Goal: Task Accomplishment & Management: Use online tool/utility

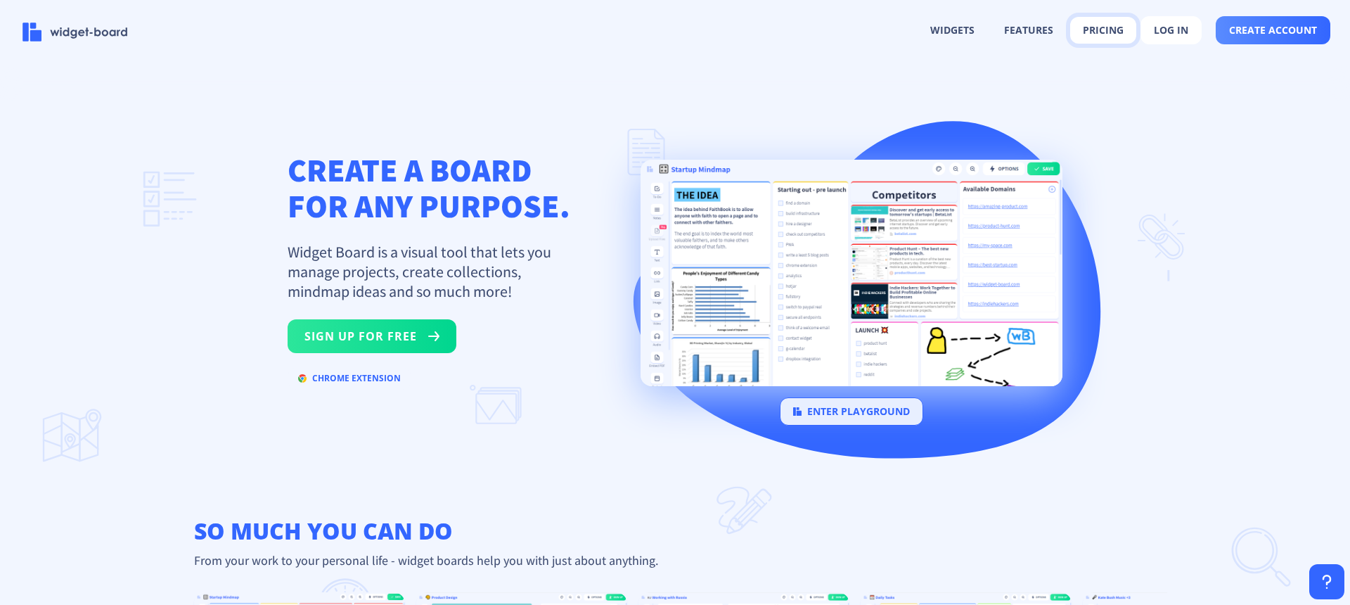
click at [1122, 28] on button "pricing" at bounding box center [1103, 30] width 66 height 27
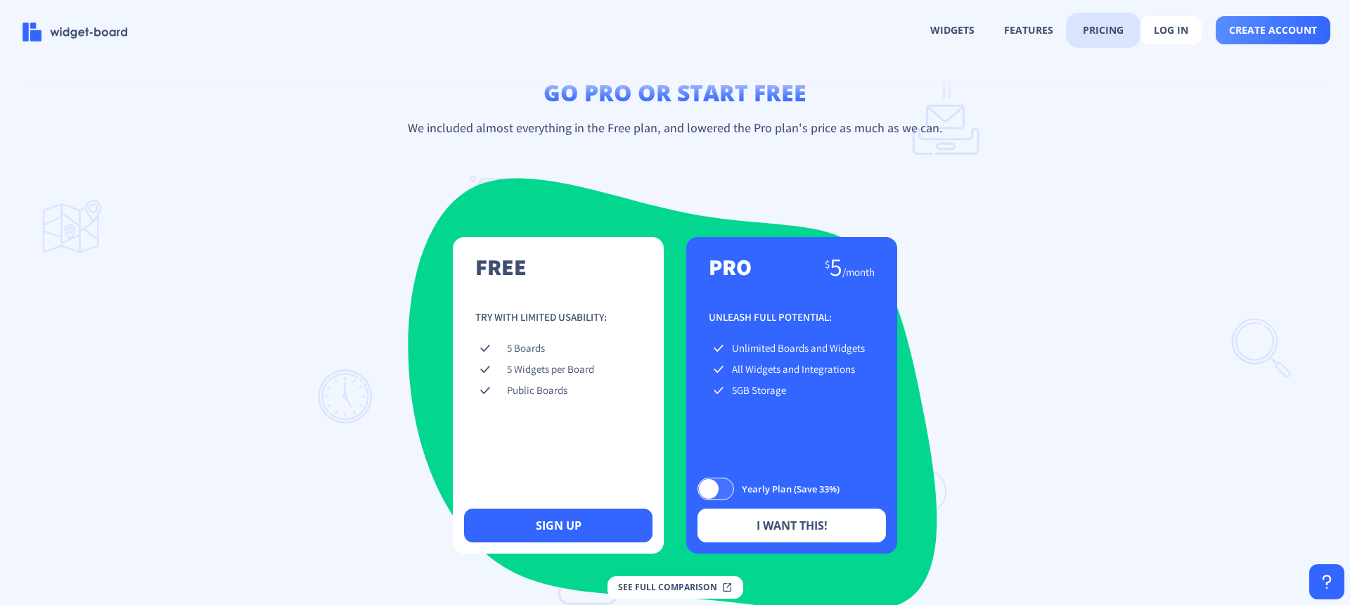
scroll to position [1903, 0]
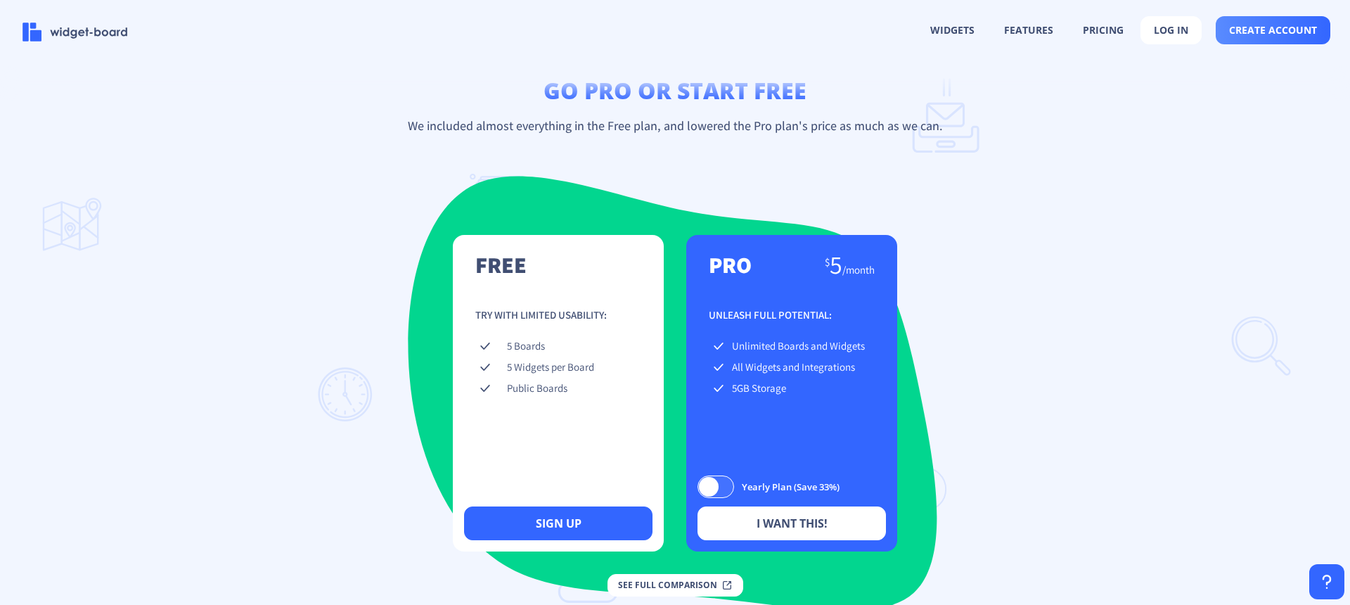
click at [561, 307] on div "free $ 0 / forever Try with limited usability: 5 Boards 5 Widgets per Board Pub…" at bounding box center [558, 393] width 211 height 316
click at [1181, 25] on button "log in" at bounding box center [1170, 30] width 61 height 28
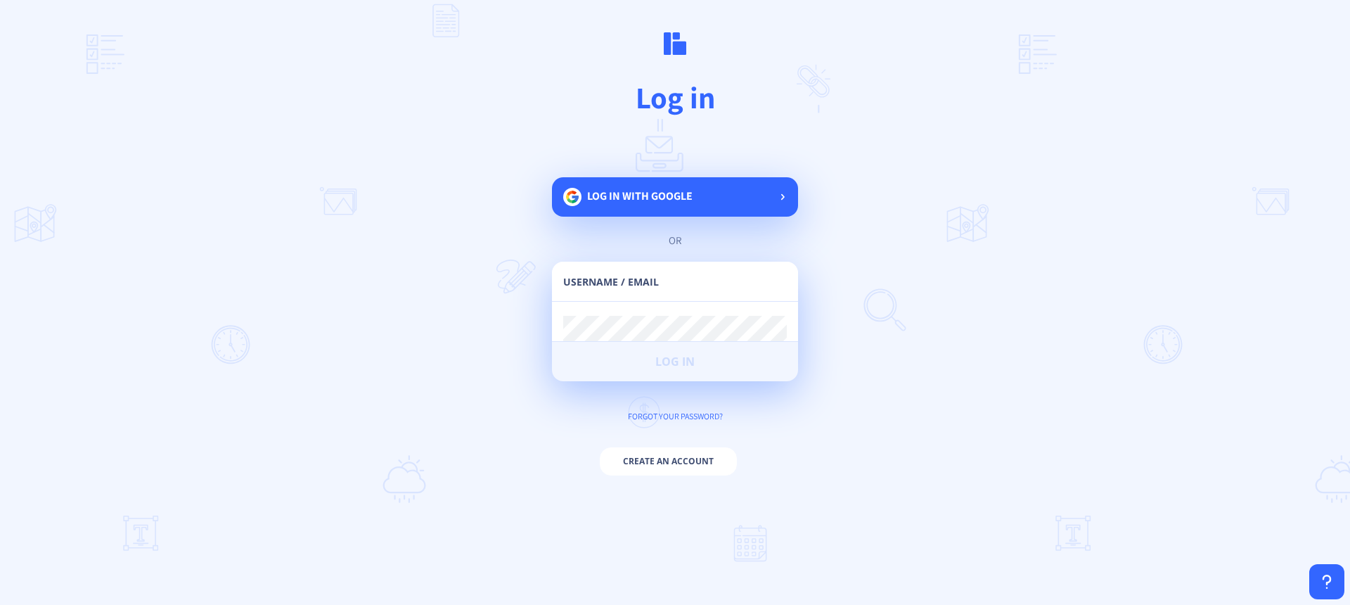
click at [771, 189] on div "Log in with google" at bounding box center [675, 196] width 246 height 39
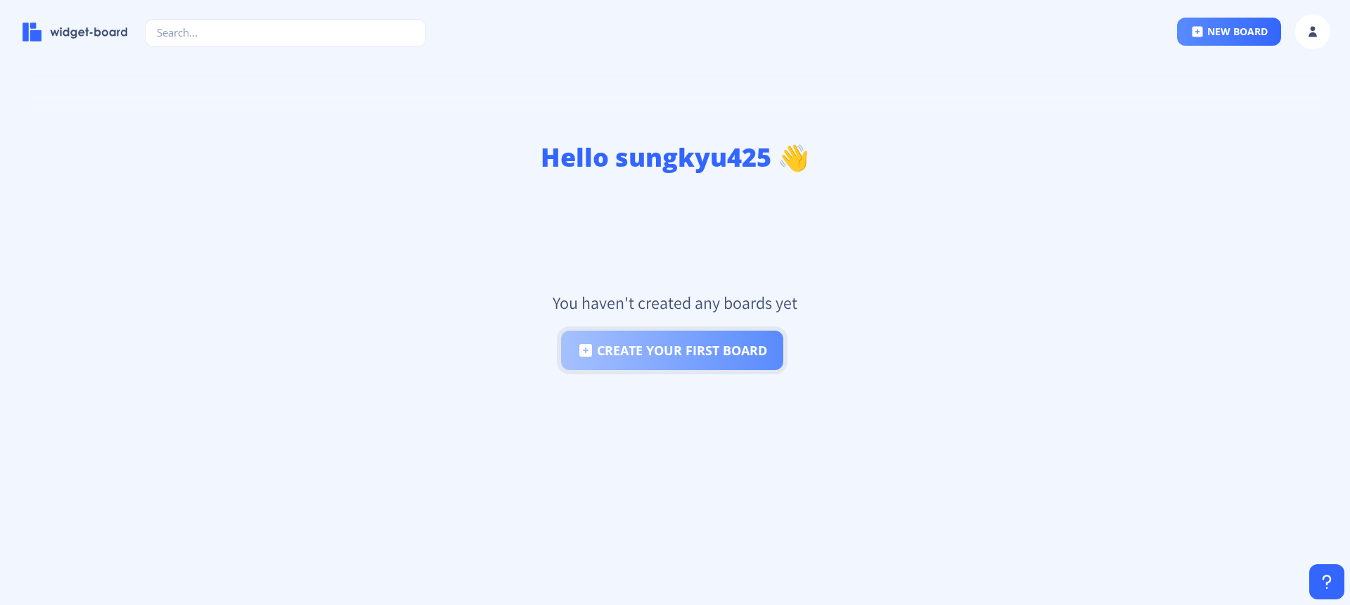
click at [731, 359] on button "create your first board" at bounding box center [672, 349] width 222 height 39
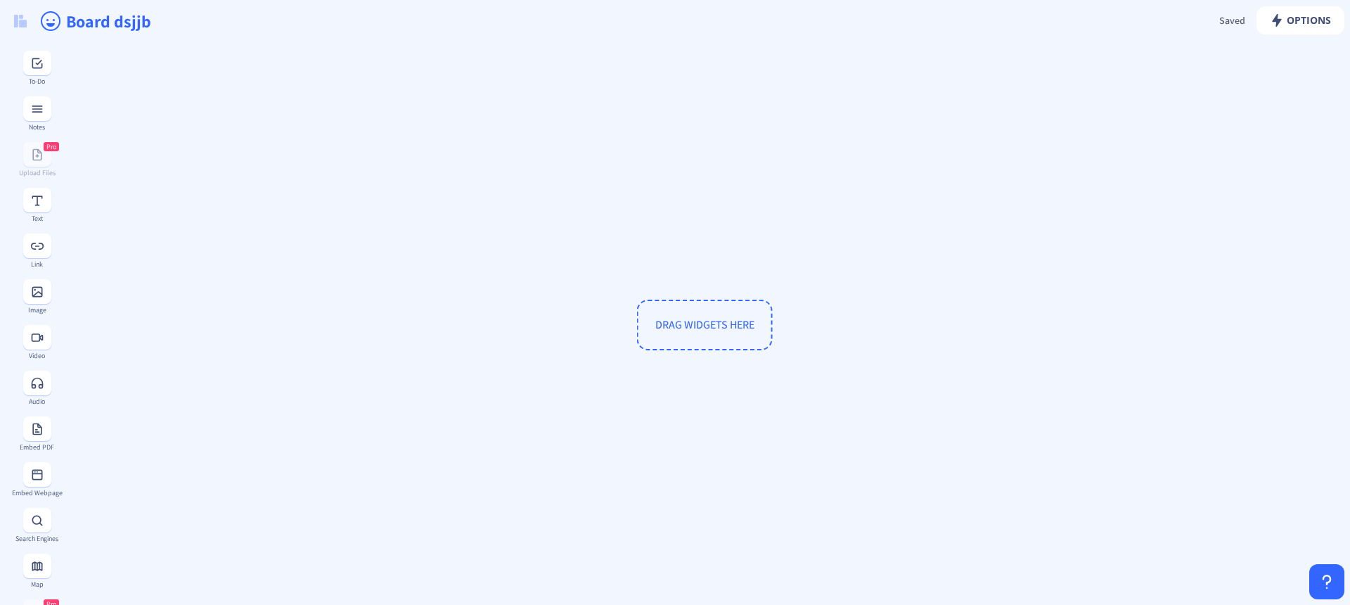
click at [722, 329] on span "DRAG WIDGETS HERE" at bounding box center [705, 325] width 136 height 51
click at [745, 301] on span "DRAG WIDGETS HERE" at bounding box center [705, 325] width 136 height 51
click at [708, 323] on span "DRAG WIDGETS HERE" at bounding box center [704, 324] width 99 height 15
click at [709, 323] on span "DRAG WIDGETS HERE" at bounding box center [704, 324] width 99 height 15
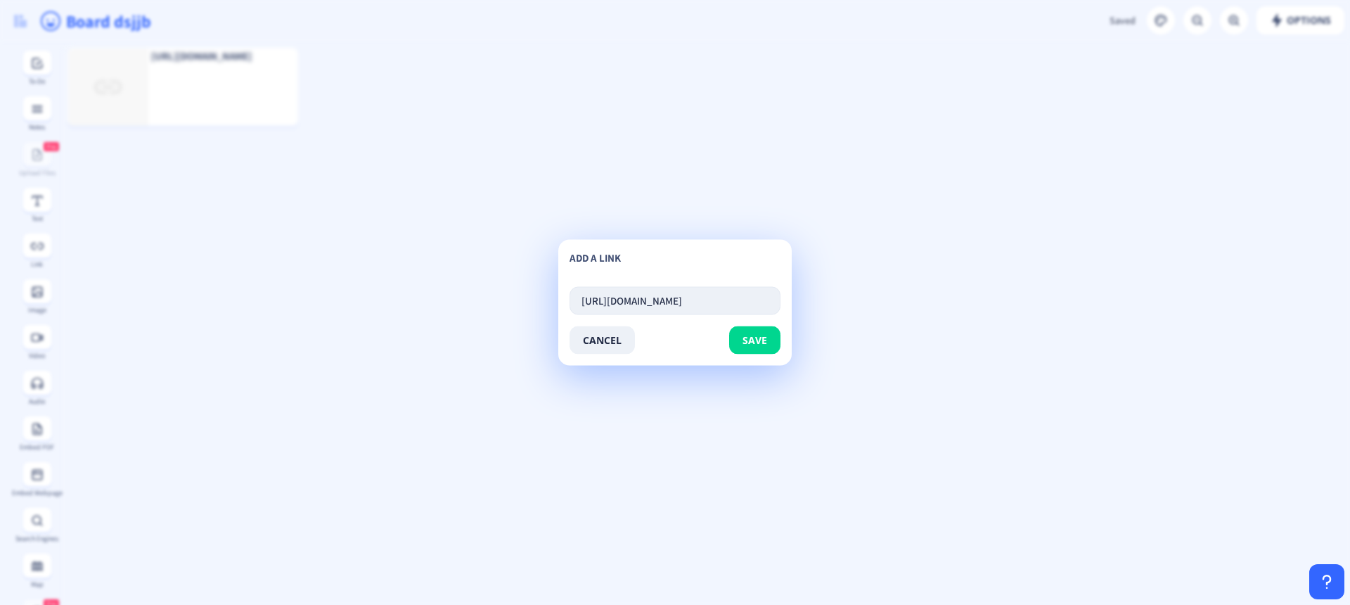
scroll to position [0, 65]
type input "https://coinmarketcap.com/charts/fear-and-greed-index"
click at [746, 359] on div "add a link https://coinmarketcap.com/charts/fear-and-greed-index cancel save" at bounding box center [674, 303] width 233 height 126
click at [764, 341] on span "save" at bounding box center [754, 340] width 25 height 11
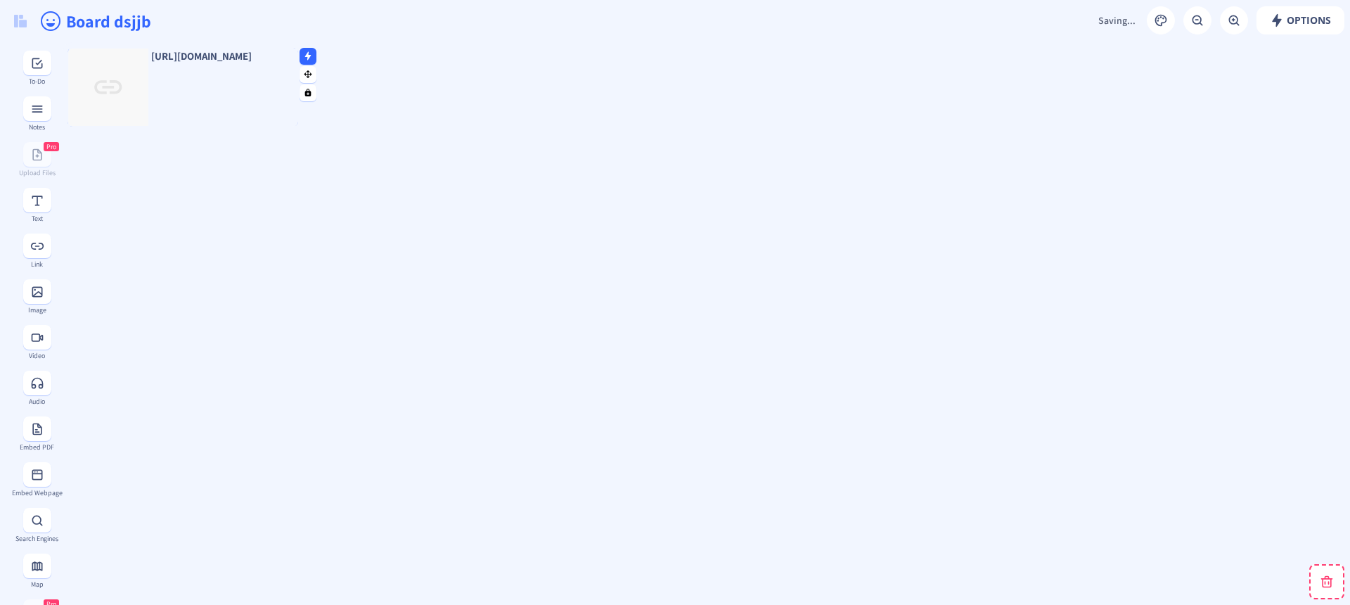
click at [112, 87] on img at bounding box center [108, 87] width 80 height 77
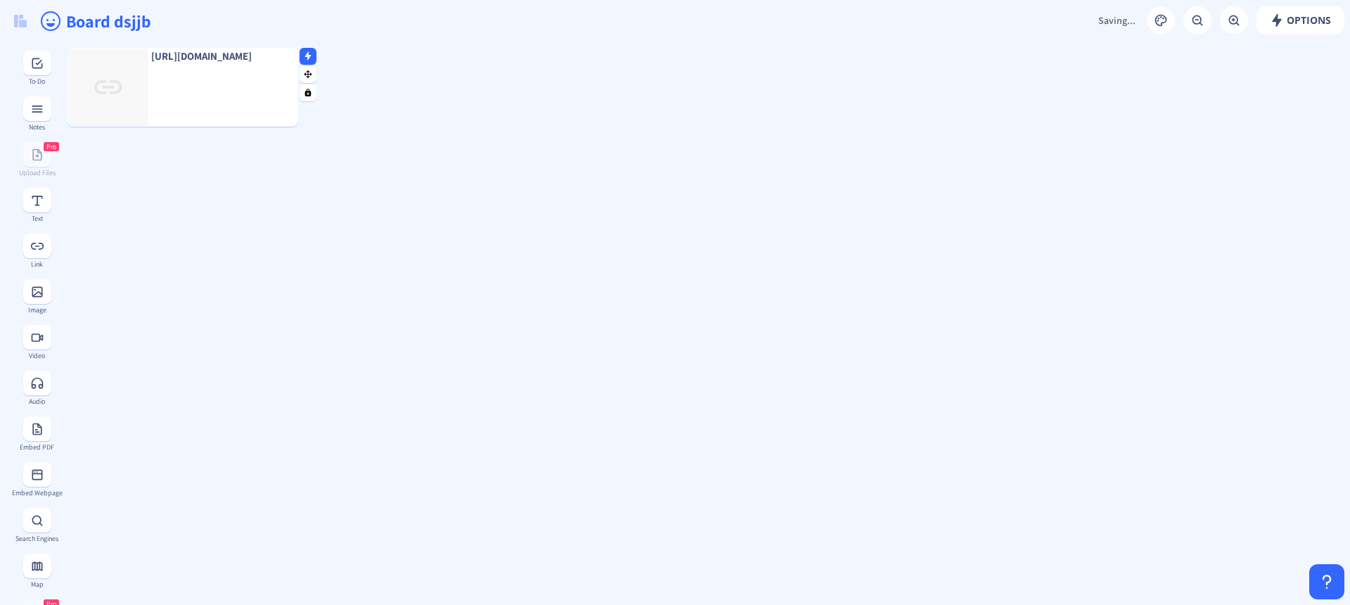
click at [310, 58] on rect at bounding box center [308, 55] width 9 height 9
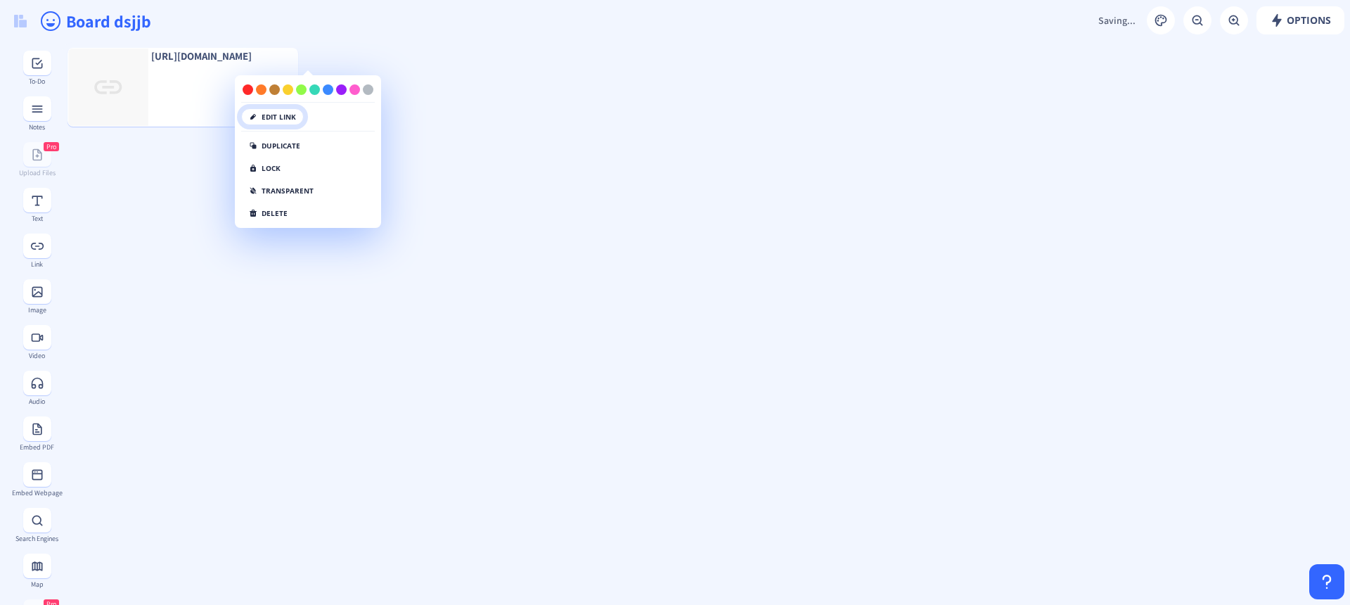
click at [259, 117] on button "edit link" at bounding box center [272, 116] width 63 height 17
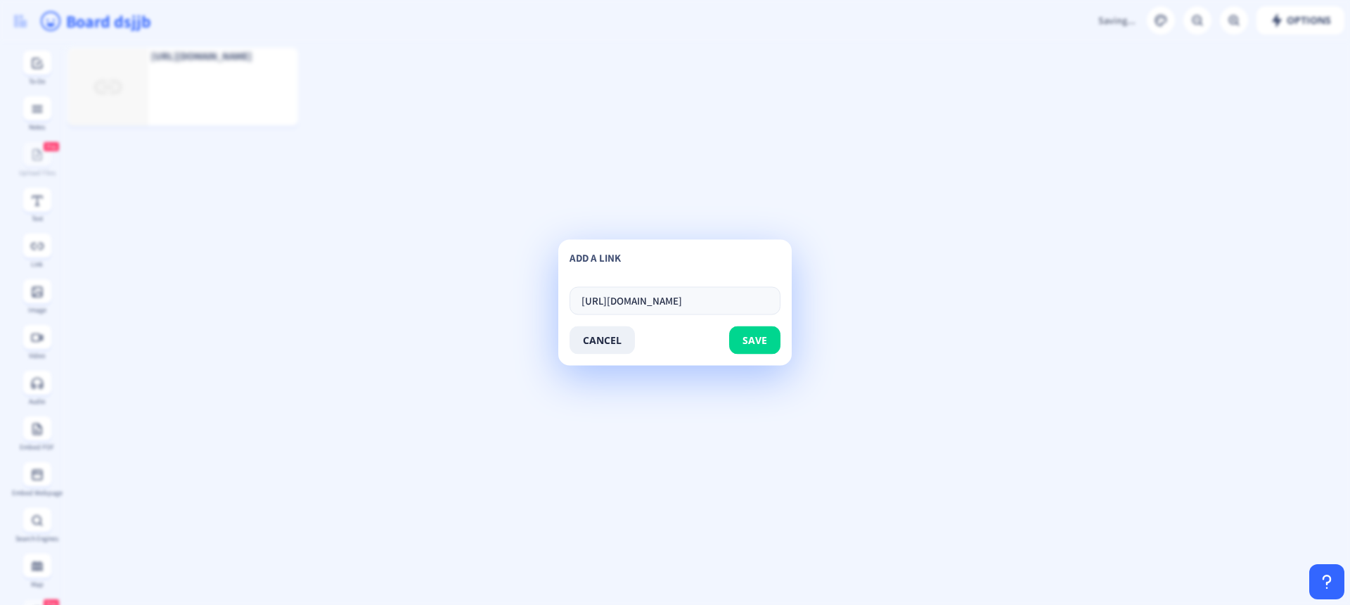
scroll to position [0, 65]
click at [740, 338] on button "save" at bounding box center [754, 340] width 51 height 28
click at [603, 337] on button "cancel" at bounding box center [602, 340] width 65 height 28
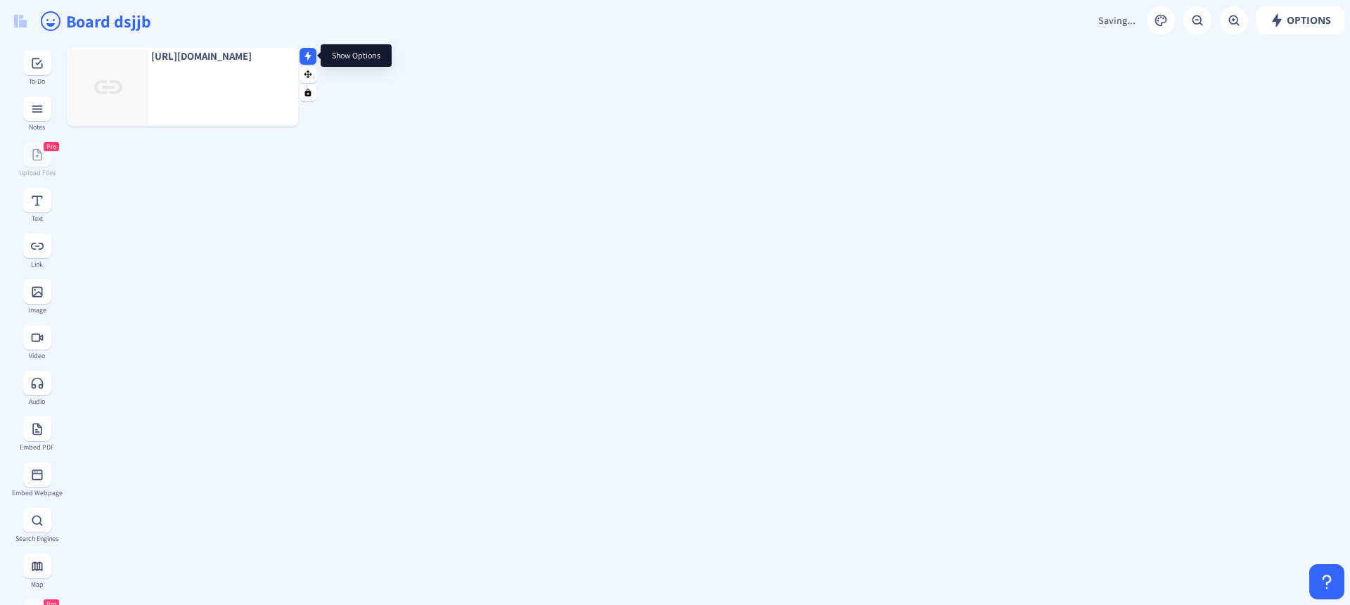
click at [304, 56] on rect at bounding box center [308, 55] width 9 height 9
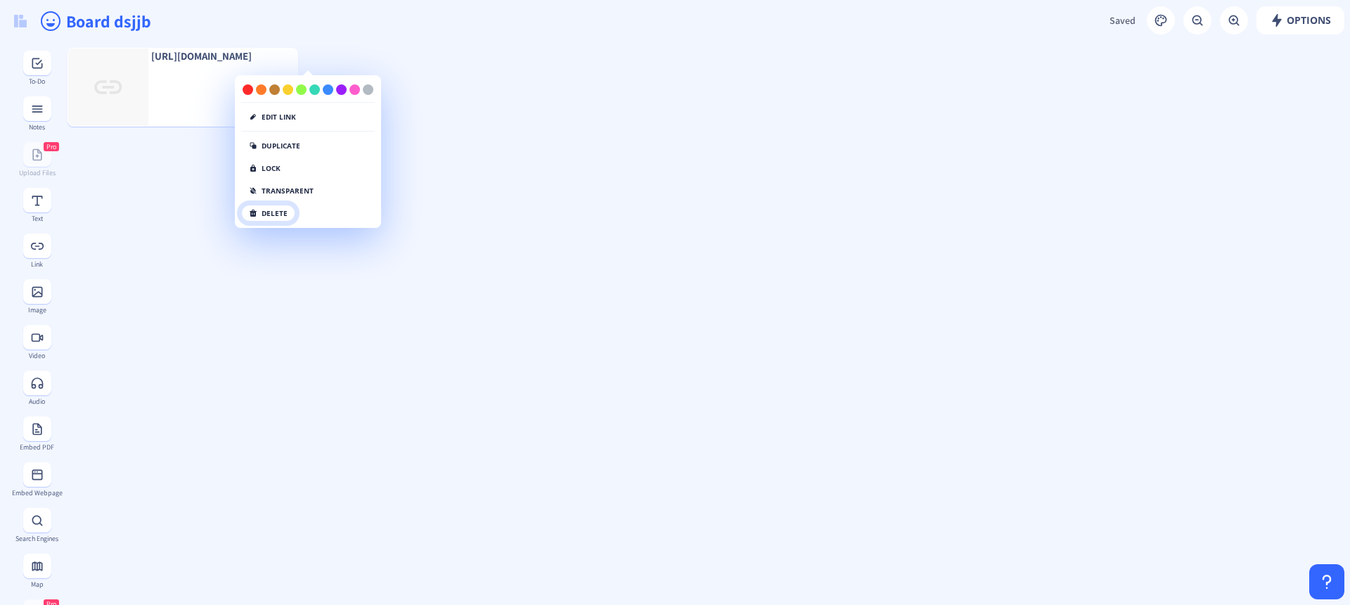
click at [270, 211] on button "delete" at bounding box center [268, 213] width 54 height 17
click at [288, 211] on button "click again" at bounding box center [277, 213] width 72 height 17
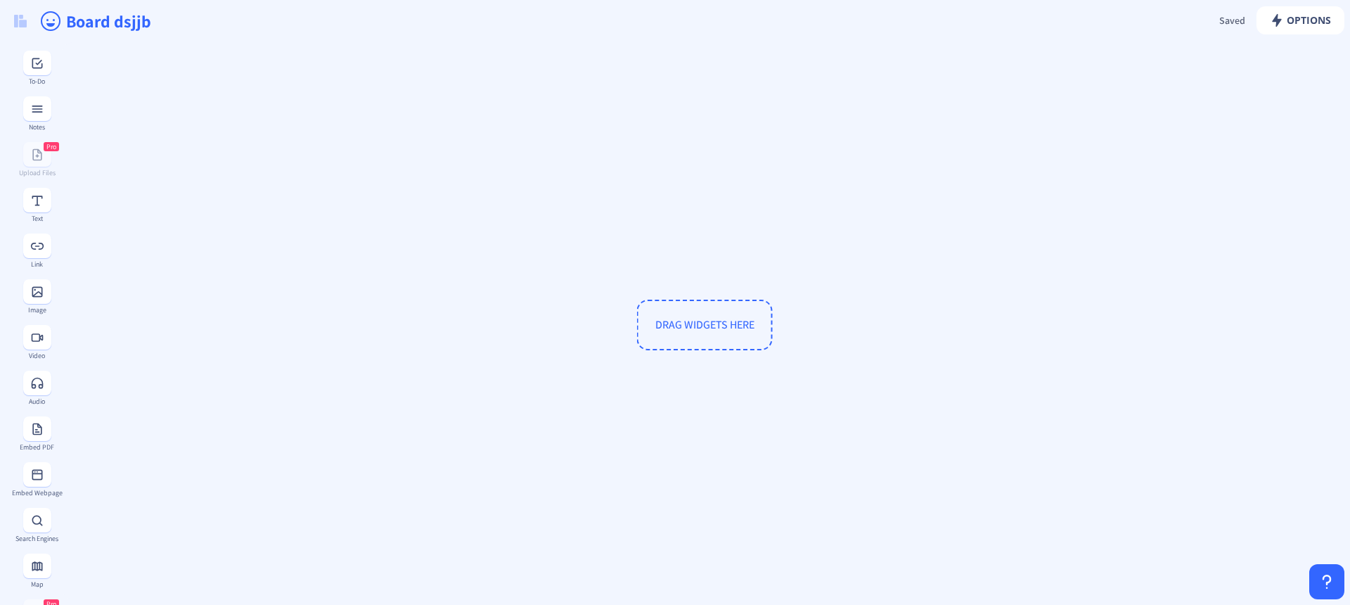
click at [717, 331] on span "DRAG WIDGETS HERE" at bounding box center [705, 325] width 136 height 51
click at [723, 321] on span "DRAG WIDGETS HERE" at bounding box center [704, 324] width 99 height 15
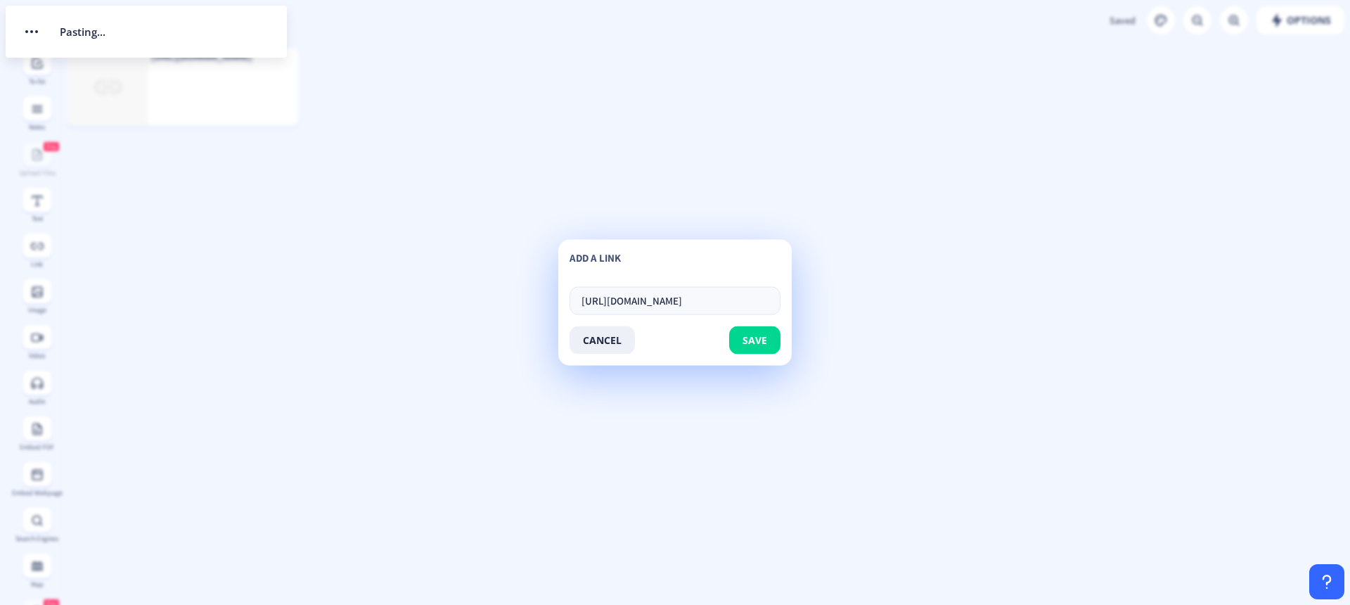
scroll to position [0, 81]
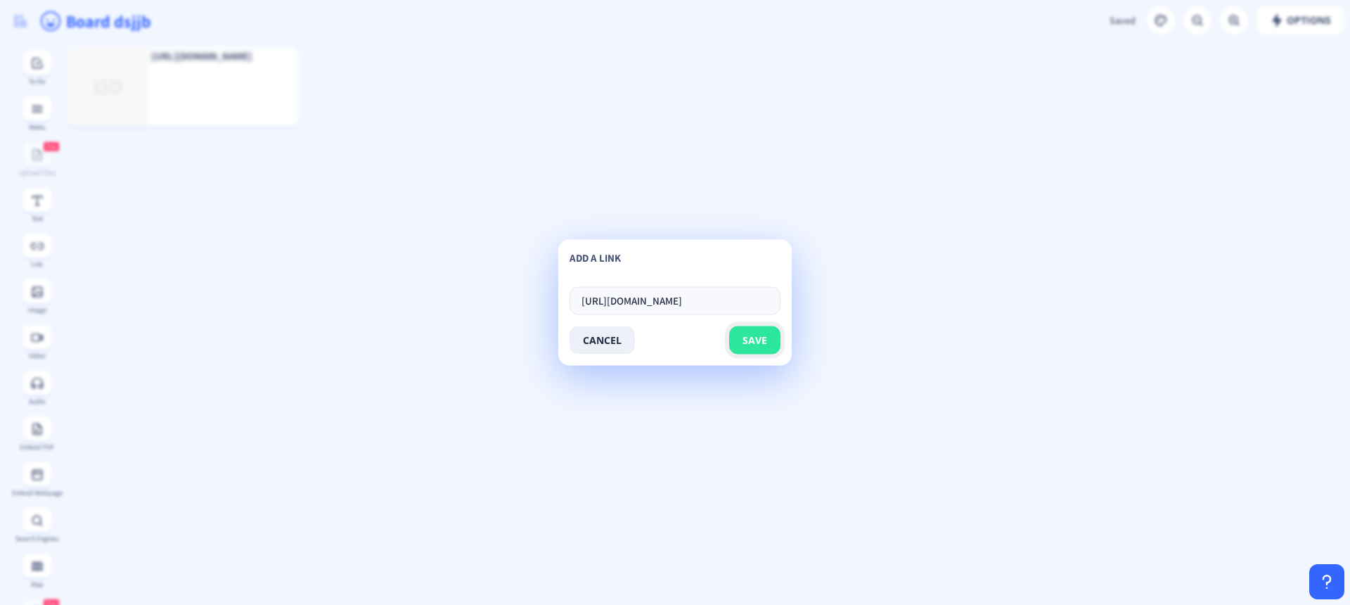
click at [750, 330] on button "save" at bounding box center [754, 340] width 51 height 28
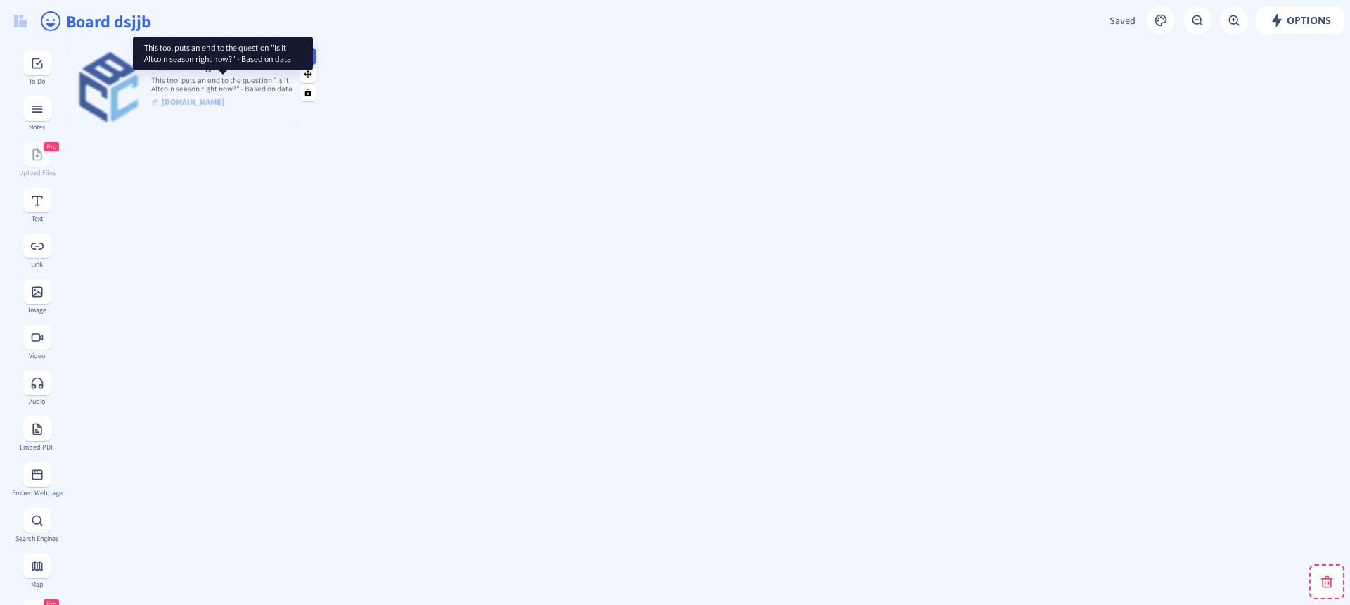
click at [252, 88] on p "This tool puts an end to the question "Is it Altcoin season right now?" - Based…" at bounding box center [222, 85] width 149 height 18
click at [266, 114] on div "Altcoin Season Index: Is it Altseason right now? This tool puts an end to the q…" at bounding box center [182, 87] width 231 height 79
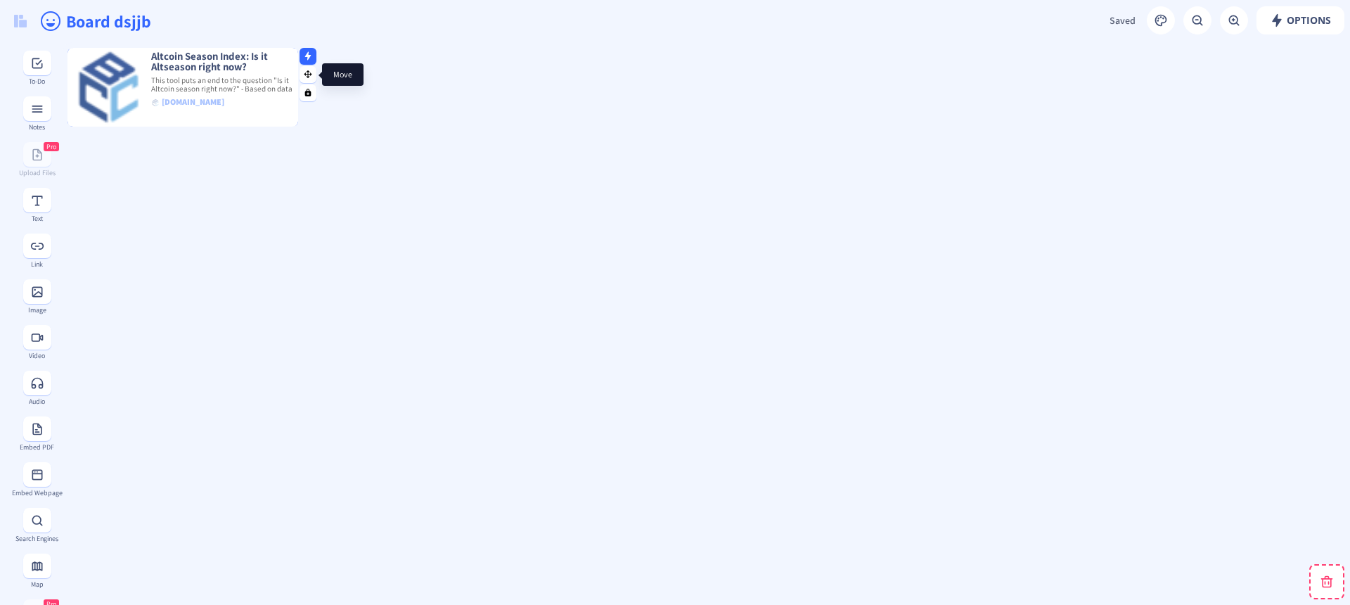
click at [311, 70] on rect at bounding box center [308, 74] width 9 height 9
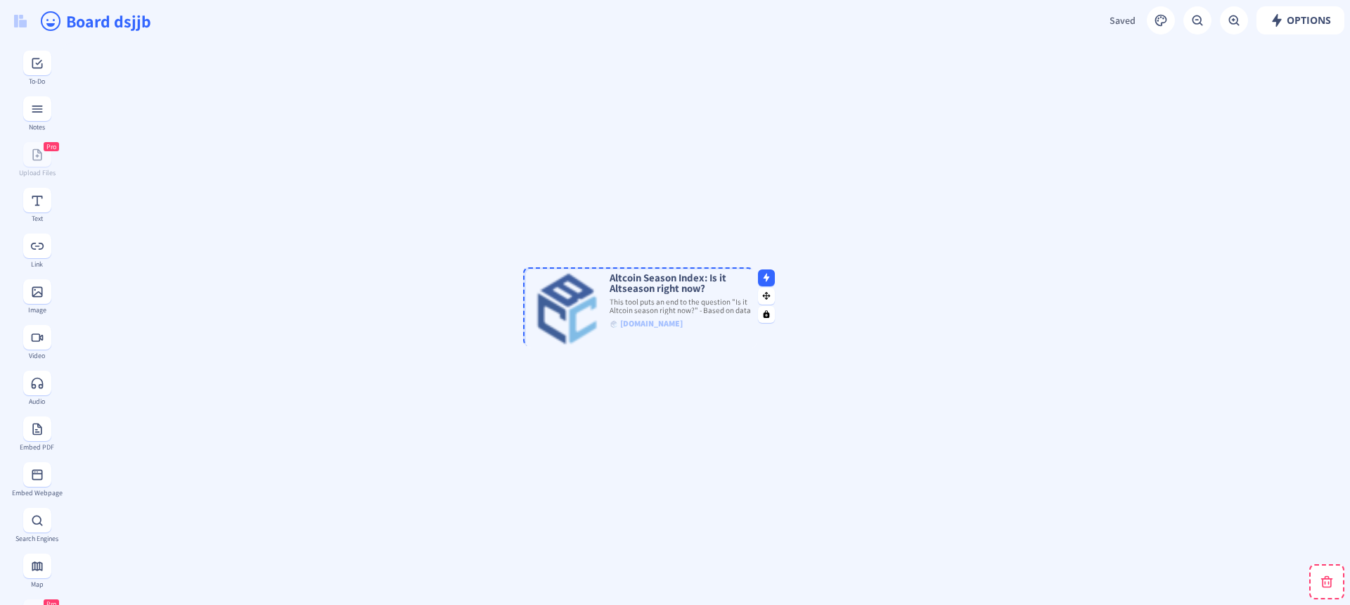
drag, startPoint x: 178, startPoint y: 99, endPoint x: 637, endPoint y: 321, distance: 510.1
click at [637, 321] on p "blockchaincenter.net" at bounding box center [681, 323] width 149 height 14
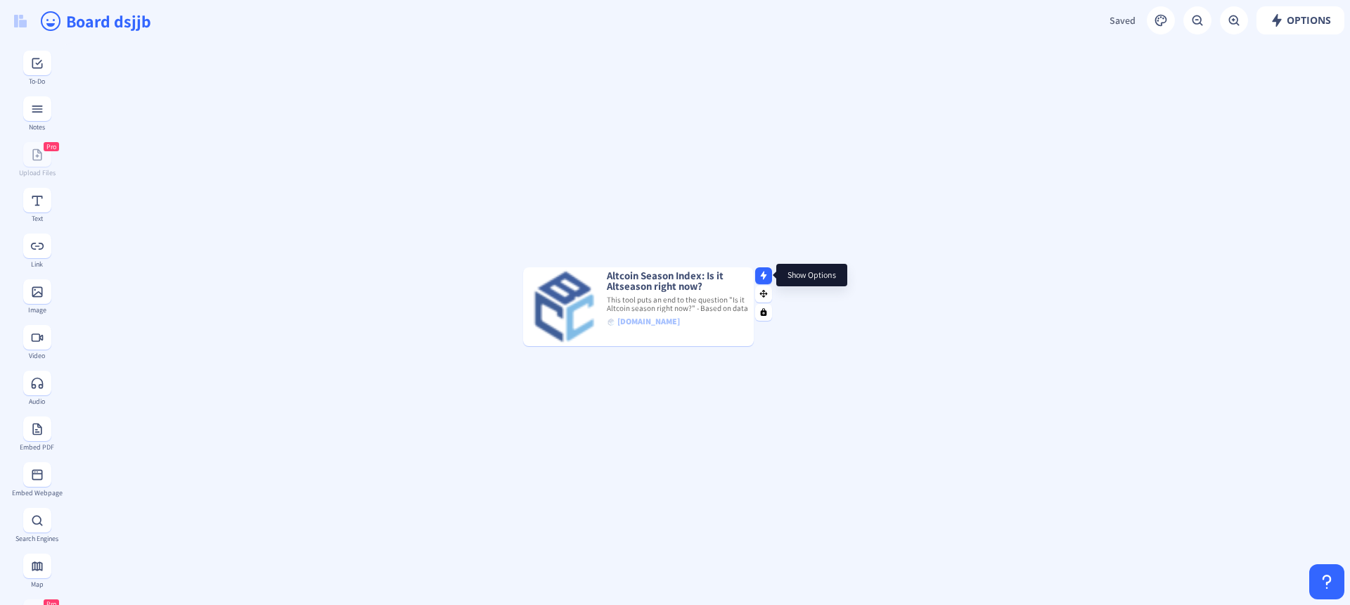
click at [766, 273] on rect at bounding box center [763, 275] width 9 height 9
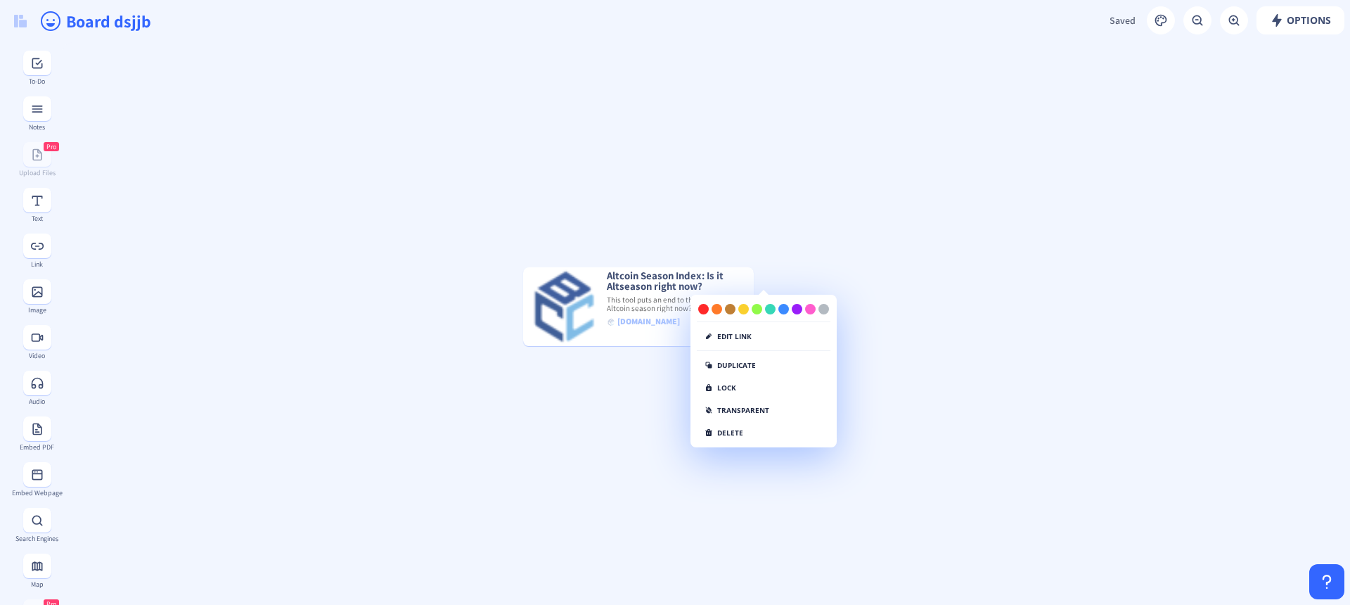
click at [777, 430] on div "edit link duplicate lock transparent delete" at bounding box center [763, 372] width 145 height 137
click at [731, 432] on button "delete" at bounding box center [724, 432] width 54 height 17
click at [735, 435] on button "click again" at bounding box center [733, 432] width 72 height 17
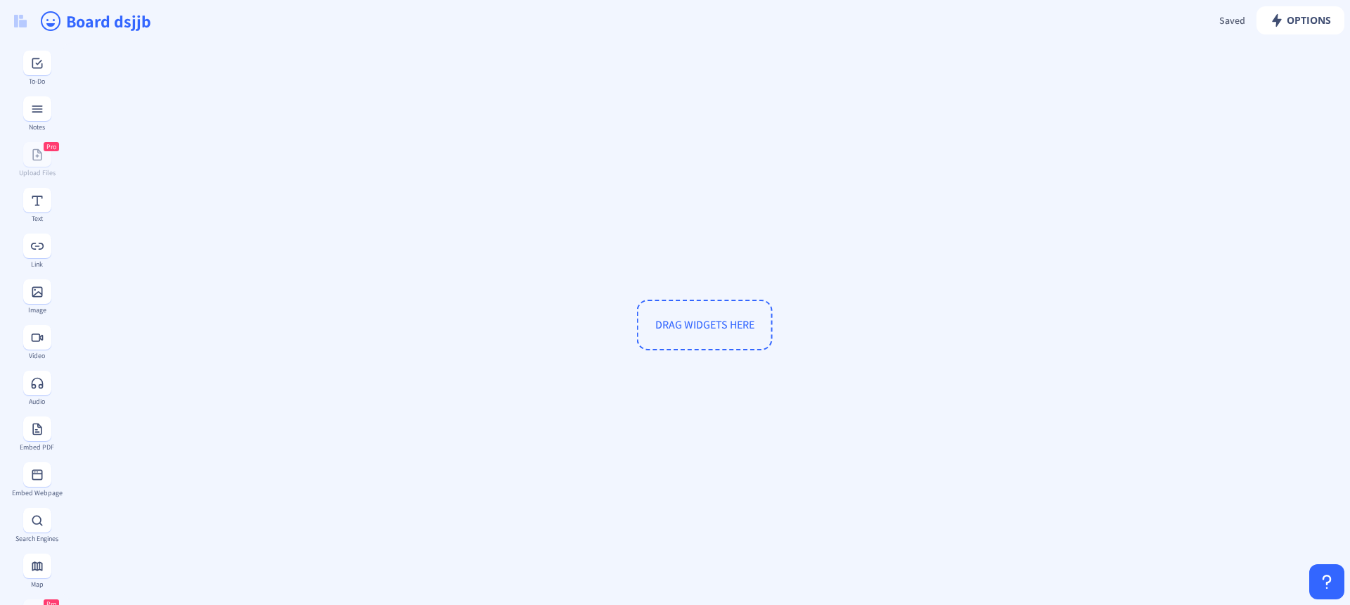
click at [257, 382] on div "DRAG WIDGETS HERE" at bounding box center [704, 325] width 1274 height 554
click at [35, 482] on button at bounding box center [37, 474] width 28 height 25
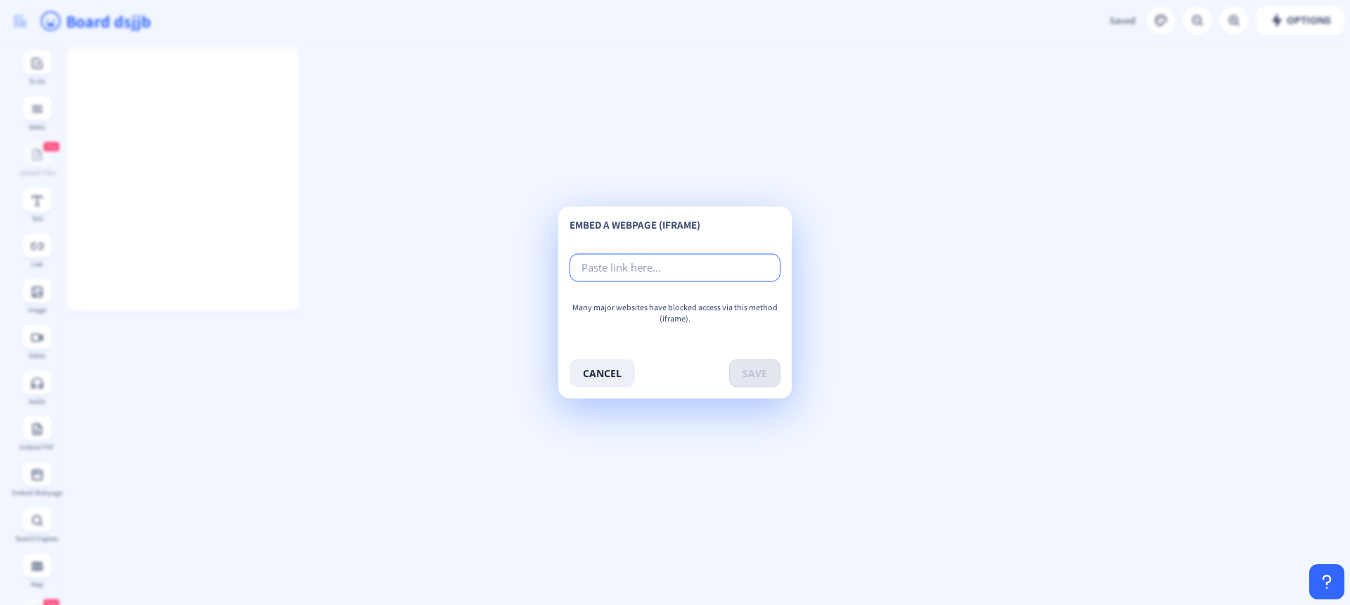
paste input "https://coinmarketcap.com/charts/fear-and-greed-index/"
type input "https://coinmarketcap.com/charts/fear-and-greed-index/"
click at [753, 375] on button "save" at bounding box center [754, 373] width 51 height 28
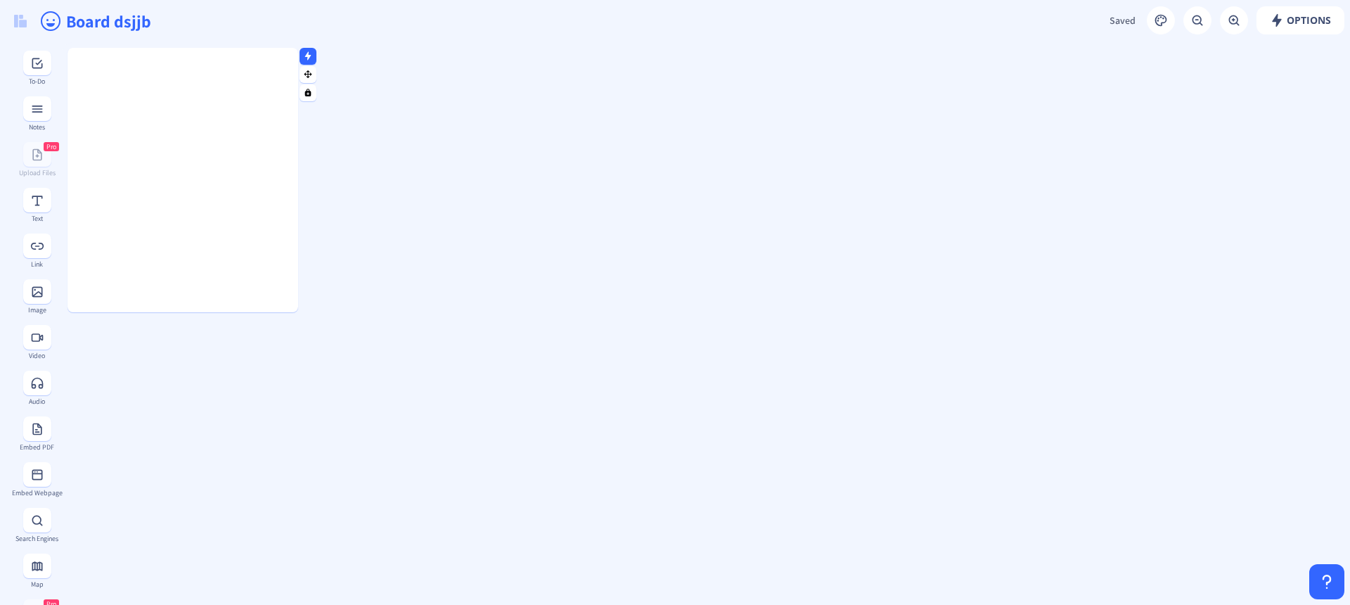
click at [311, 55] on rect at bounding box center [308, 55] width 9 height 9
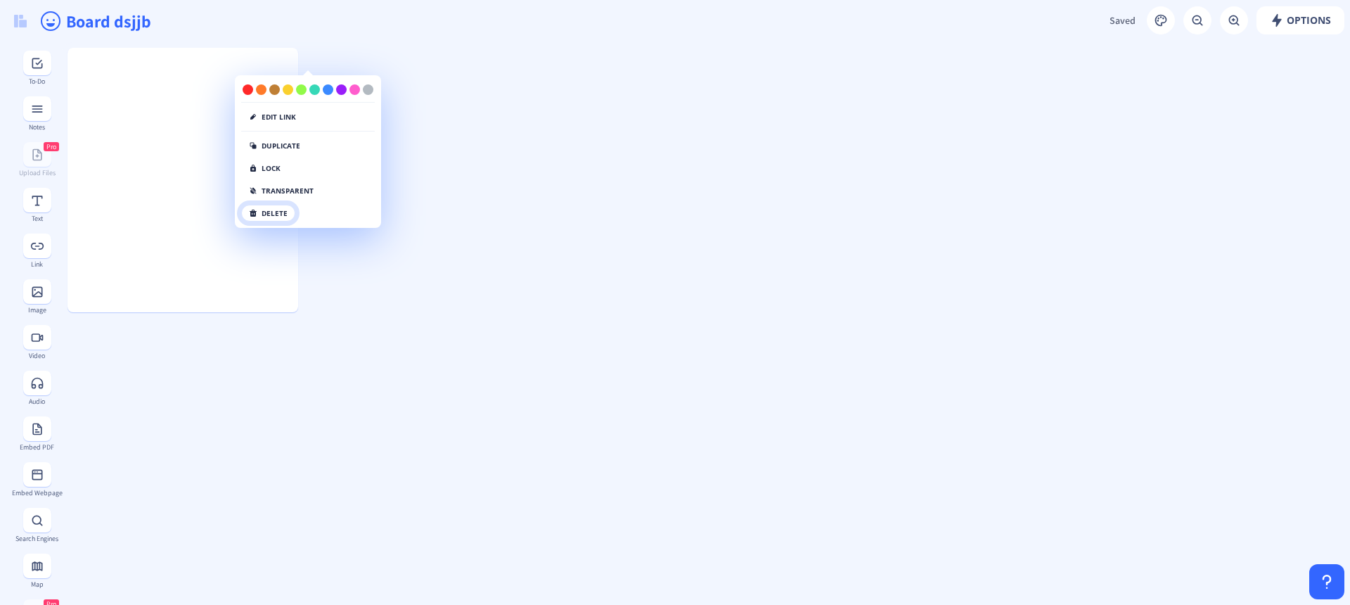
click at [284, 215] on button "delete" at bounding box center [268, 213] width 54 height 17
click at [302, 217] on button "click again" at bounding box center [277, 213] width 72 height 17
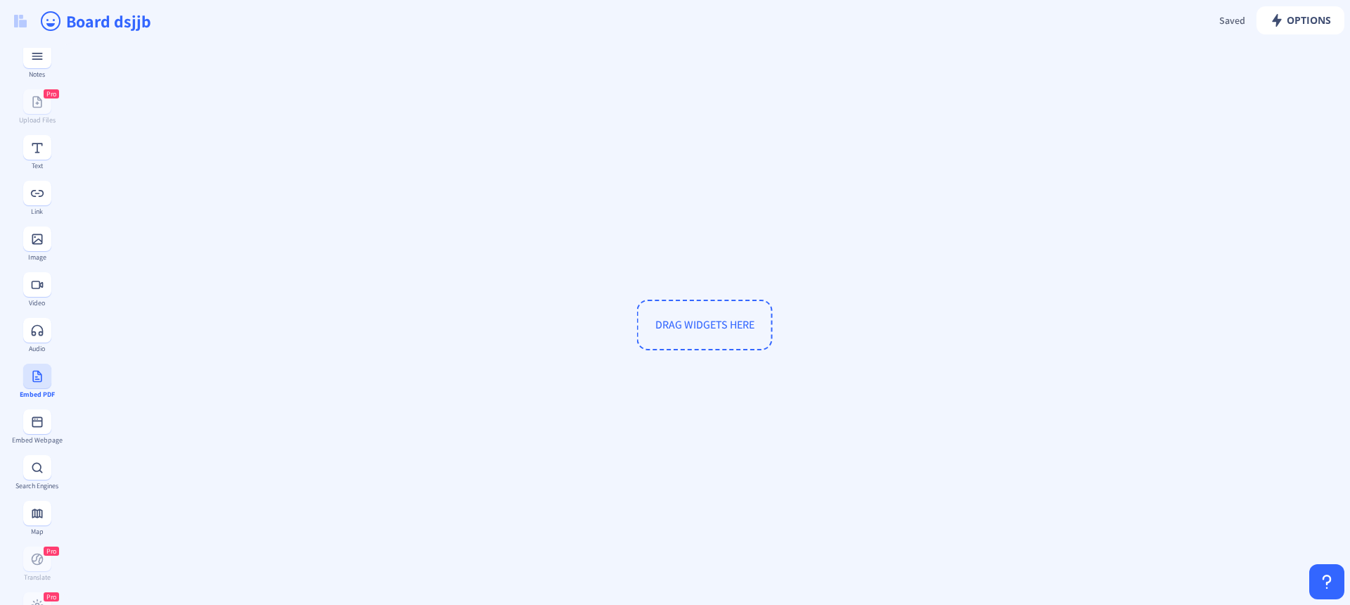
scroll to position [71, 0]
click at [39, 409] on button at bounding box center [37, 403] width 28 height 25
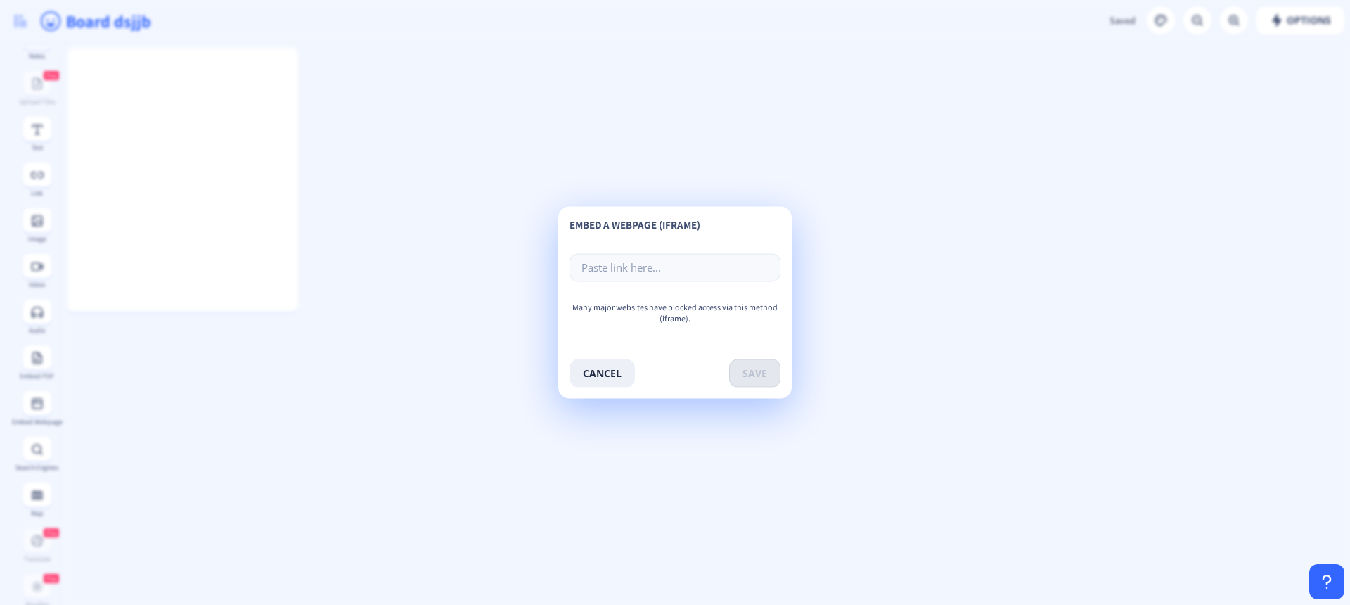
click at [667, 309] on p "Many major websites have blocked access via this method (iframe)." at bounding box center [675, 326] width 211 height 49
click at [617, 380] on button "cancel" at bounding box center [602, 373] width 65 height 28
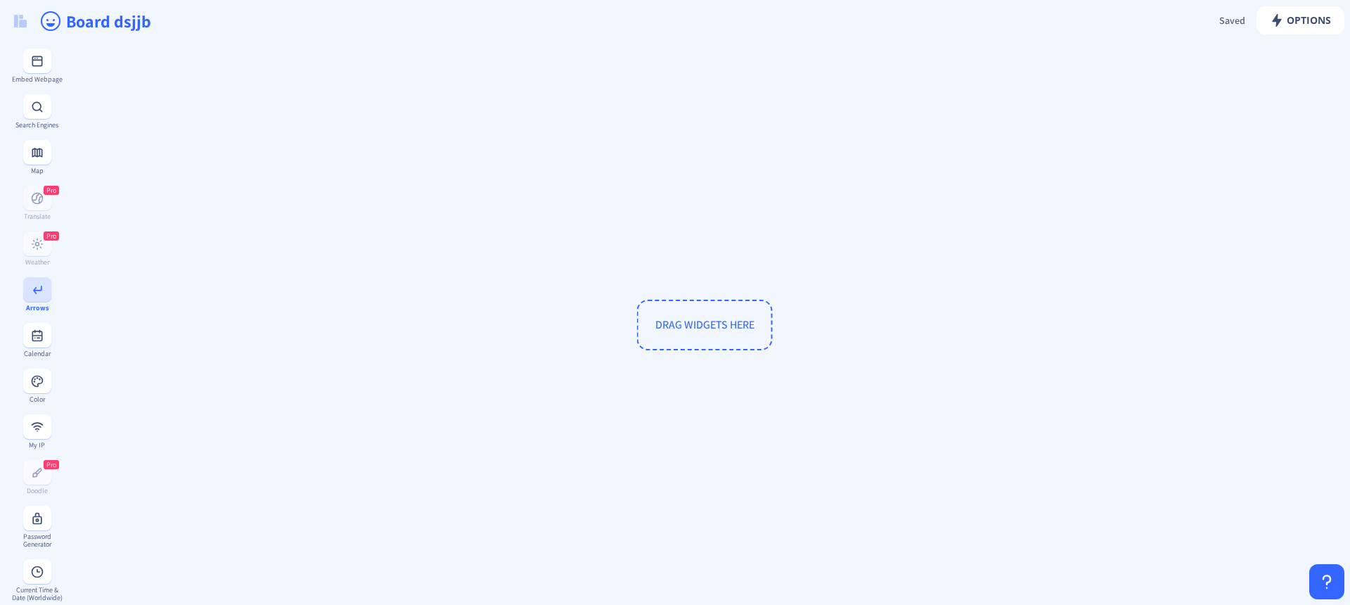
scroll to position [463, 0]
click at [46, 302] on div "Calendar" at bounding box center [36, 290] width 51 height 34
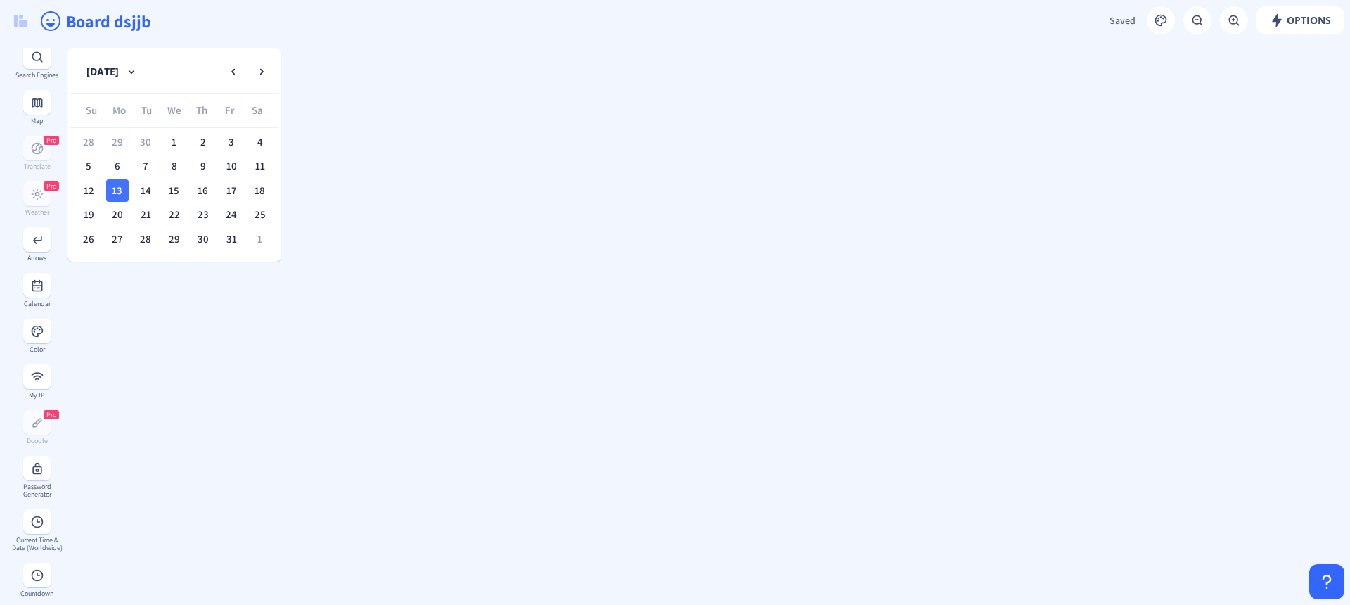
click at [289, 55] on icon at bounding box center [291, 55] width 6 height 8
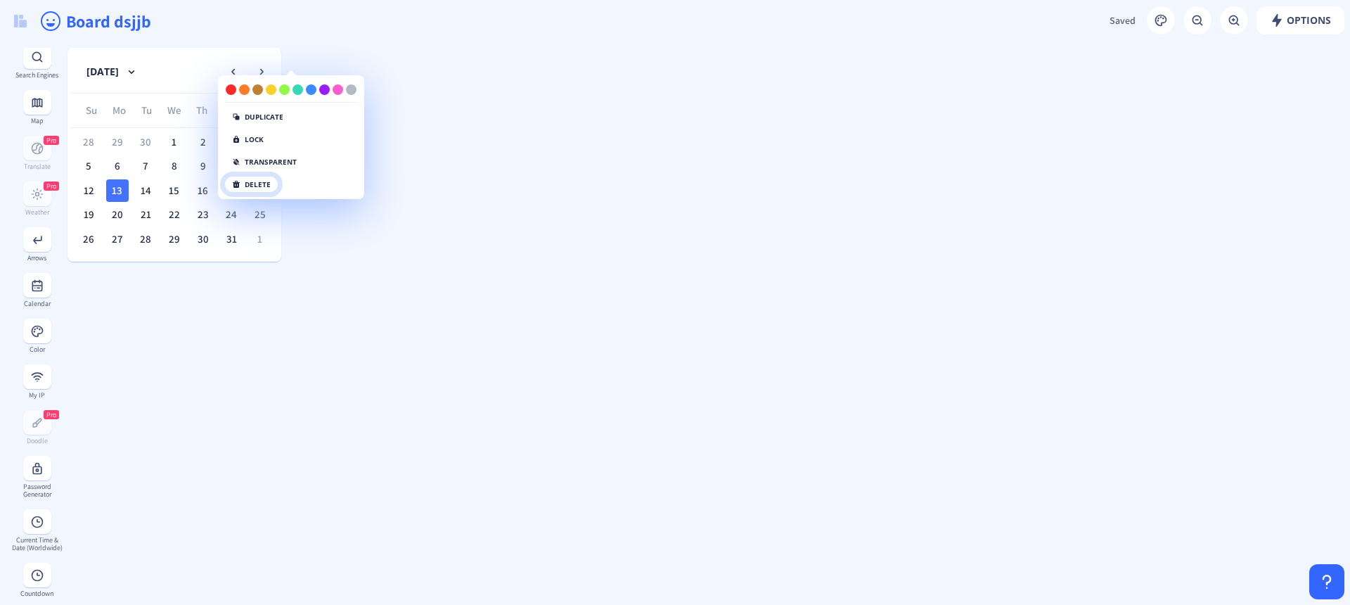
click at [268, 184] on button "delete" at bounding box center [251, 184] width 54 height 17
click at [272, 186] on button "click again" at bounding box center [260, 184] width 72 height 17
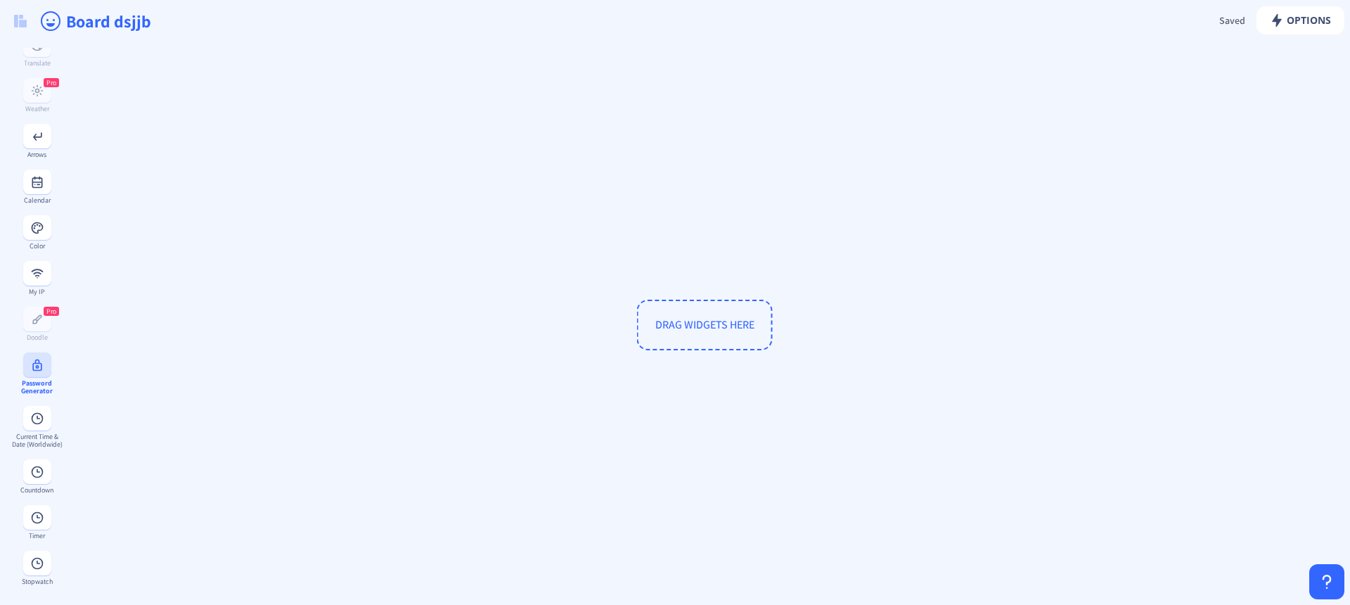
scroll to position [590, 0]
click at [31, 512] on g at bounding box center [37, 517] width 14 height 14
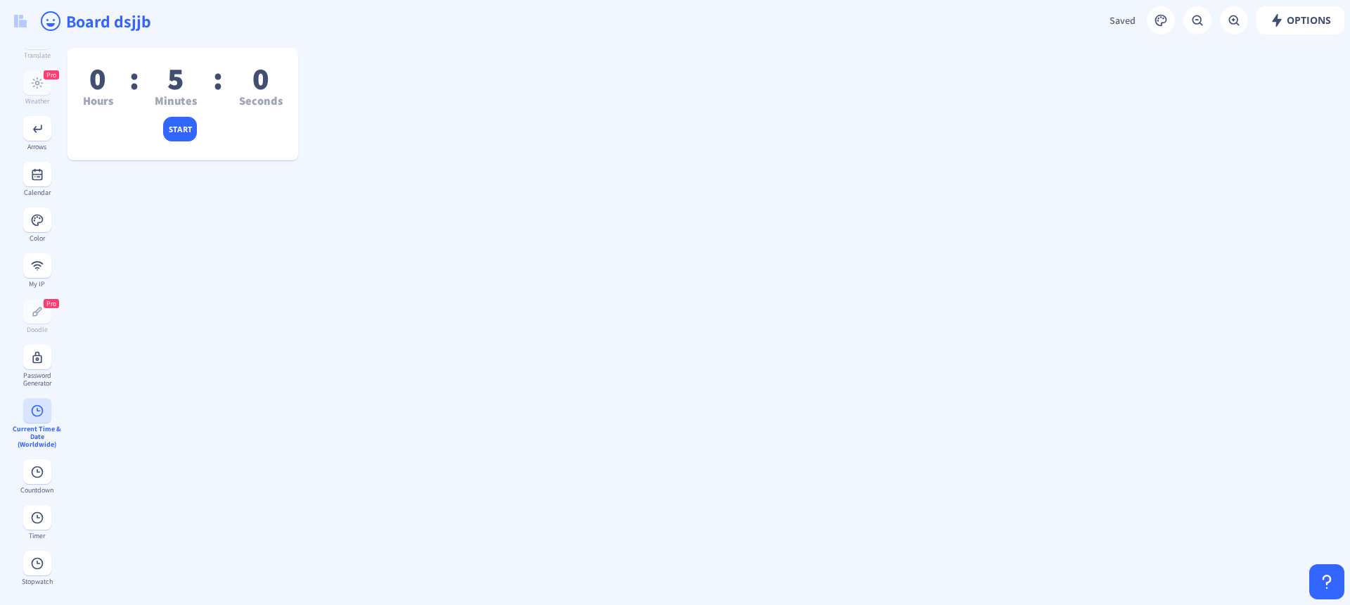
click at [34, 414] on icon at bounding box center [37, 410] width 12 height 12
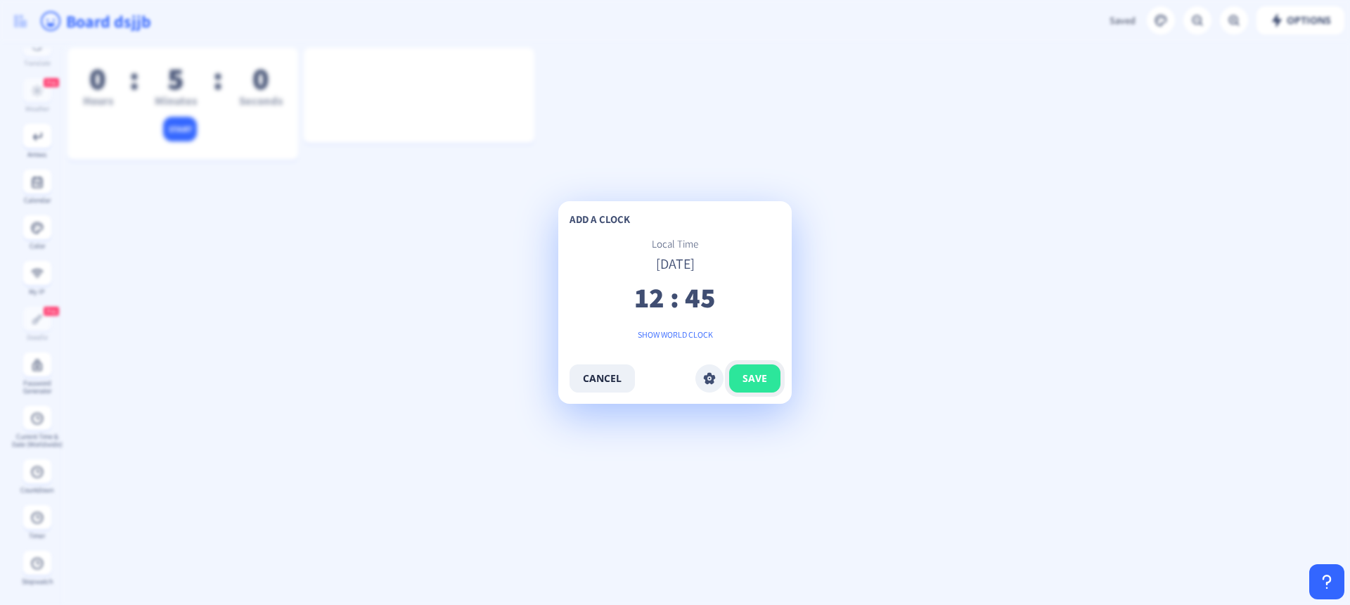
click at [764, 381] on span "save" at bounding box center [754, 378] width 25 height 11
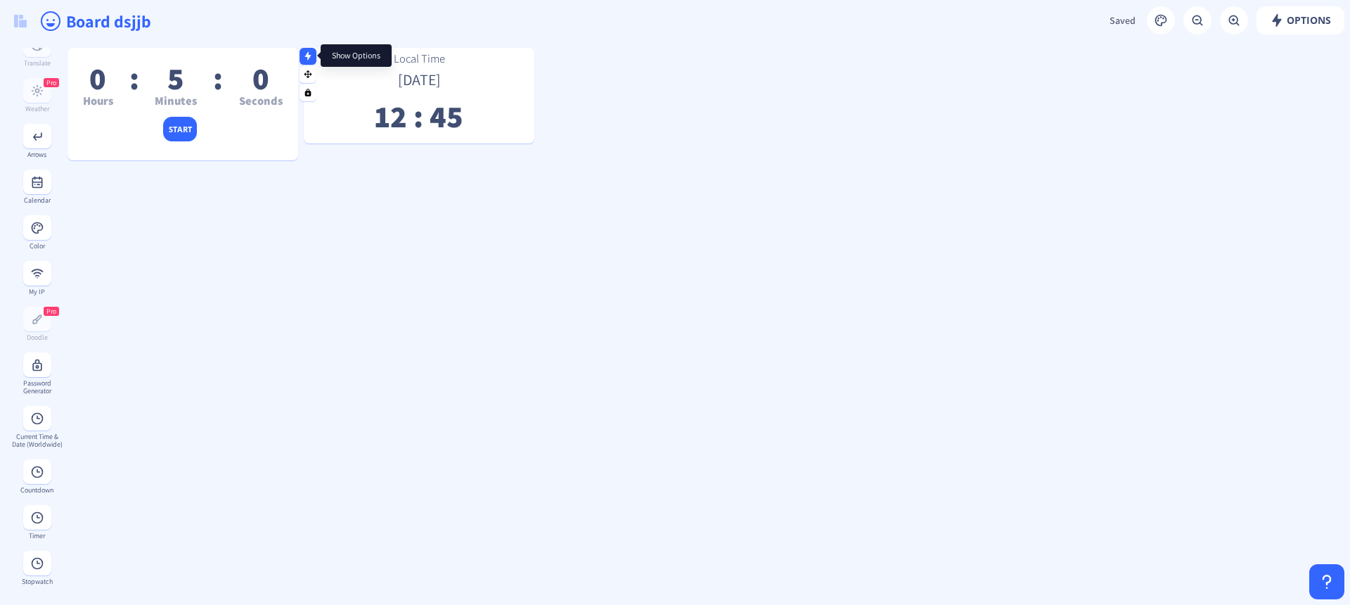
click at [309, 53] on rect at bounding box center [308, 55] width 9 height 9
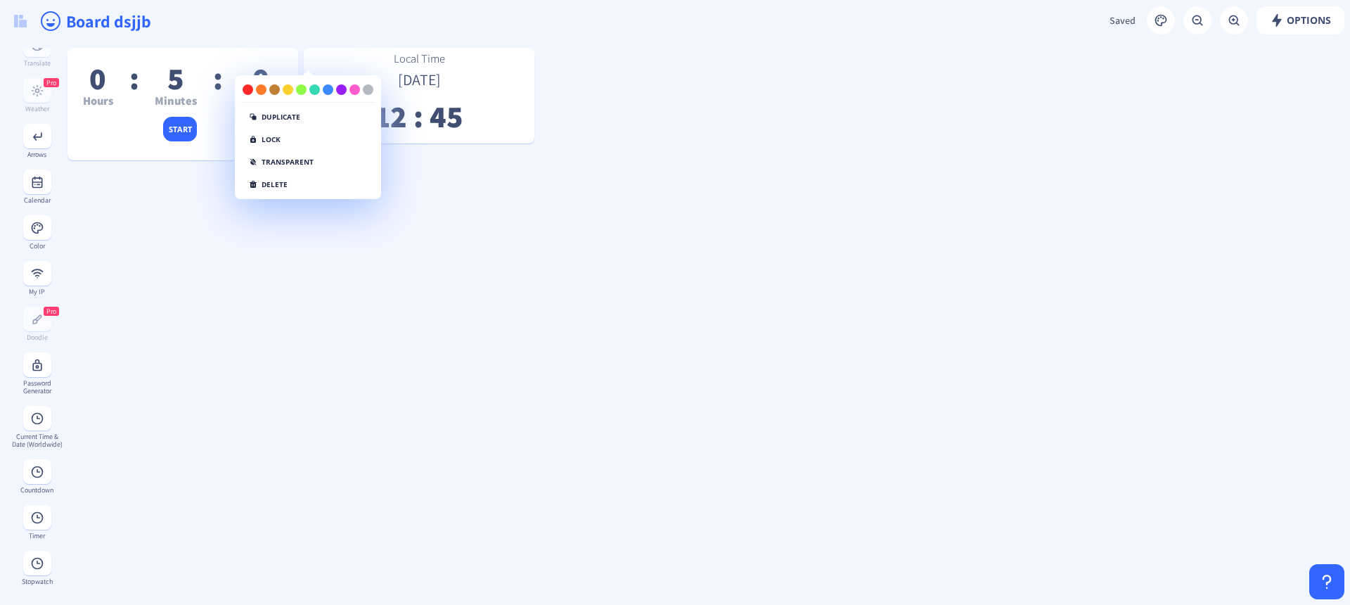
click at [309, 189] on div "duplicate lock transparent delete" at bounding box center [308, 138] width 145 height 108
click at [266, 188] on button "delete" at bounding box center [268, 184] width 54 height 17
click at [298, 186] on button "click again" at bounding box center [277, 184] width 72 height 17
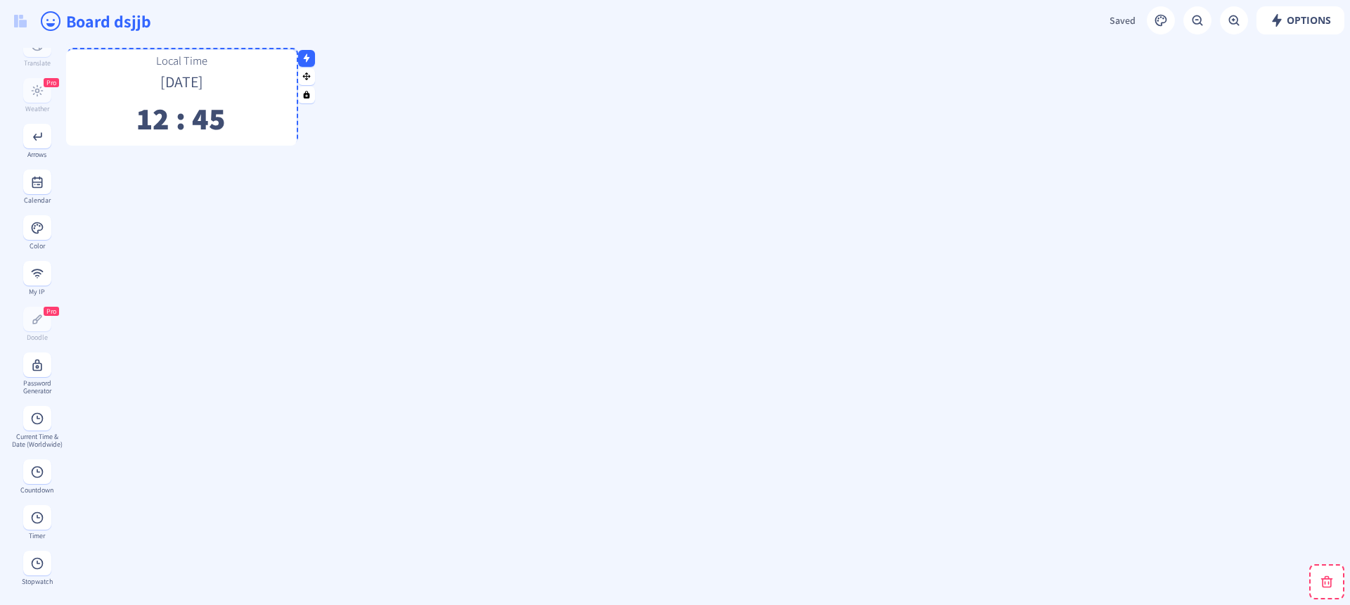
drag, startPoint x: 501, startPoint y: 82, endPoint x: 264, endPoint y: 84, distance: 237.7
click at [264, 84] on div "Local Time [DATE] 12 : 45" at bounding box center [181, 93] width 231 height 81
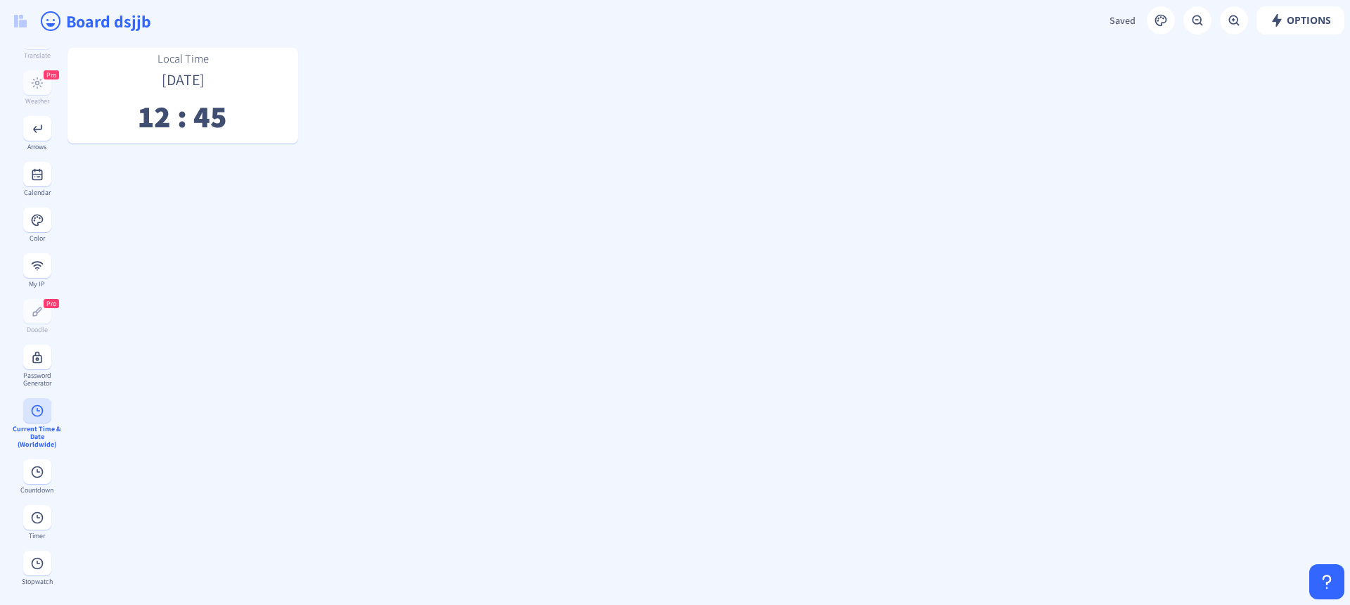
click at [43, 404] on button at bounding box center [37, 410] width 28 height 25
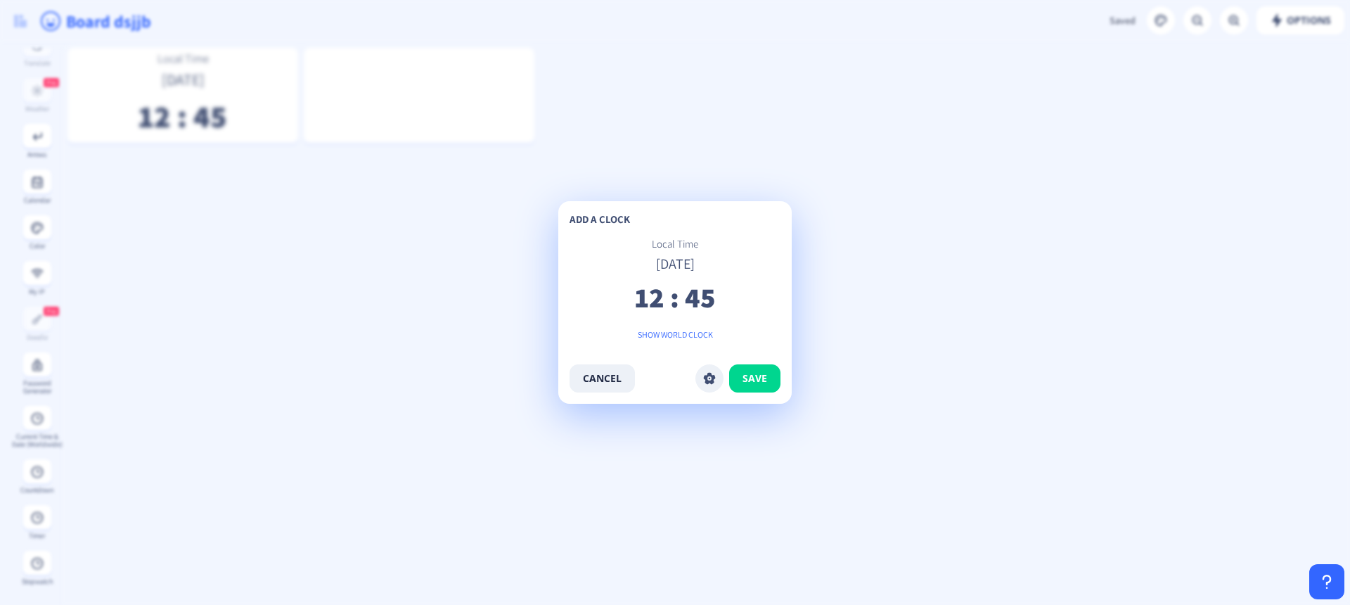
click at [668, 233] on div "add a clock Local Time [DATE] 12 : 45 show world clock cancel save" at bounding box center [675, 302] width 211 height 180
click at [663, 242] on span "Local Time" at bounding box center [675, 243] width 46 height 13
click at [715, 385] on rect at bounding box center [709, 378] width 14 height 14
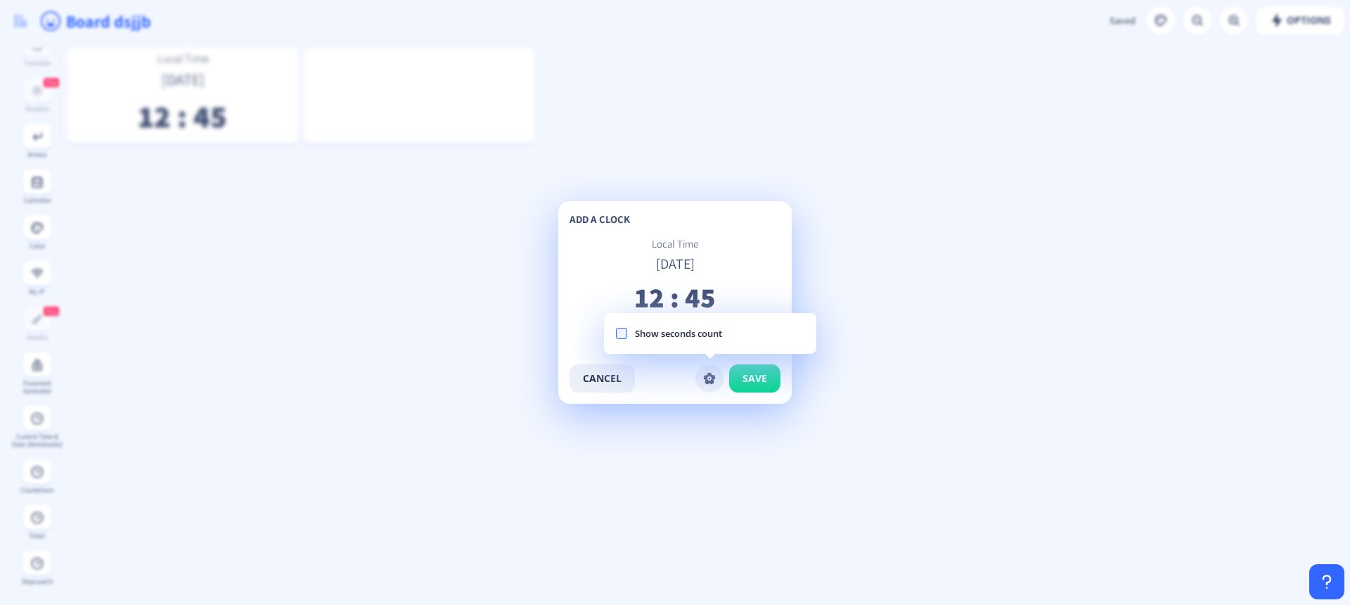
click at [719, 240] on p "Local Time" at bounding box center [675, 240] width 211 height 6
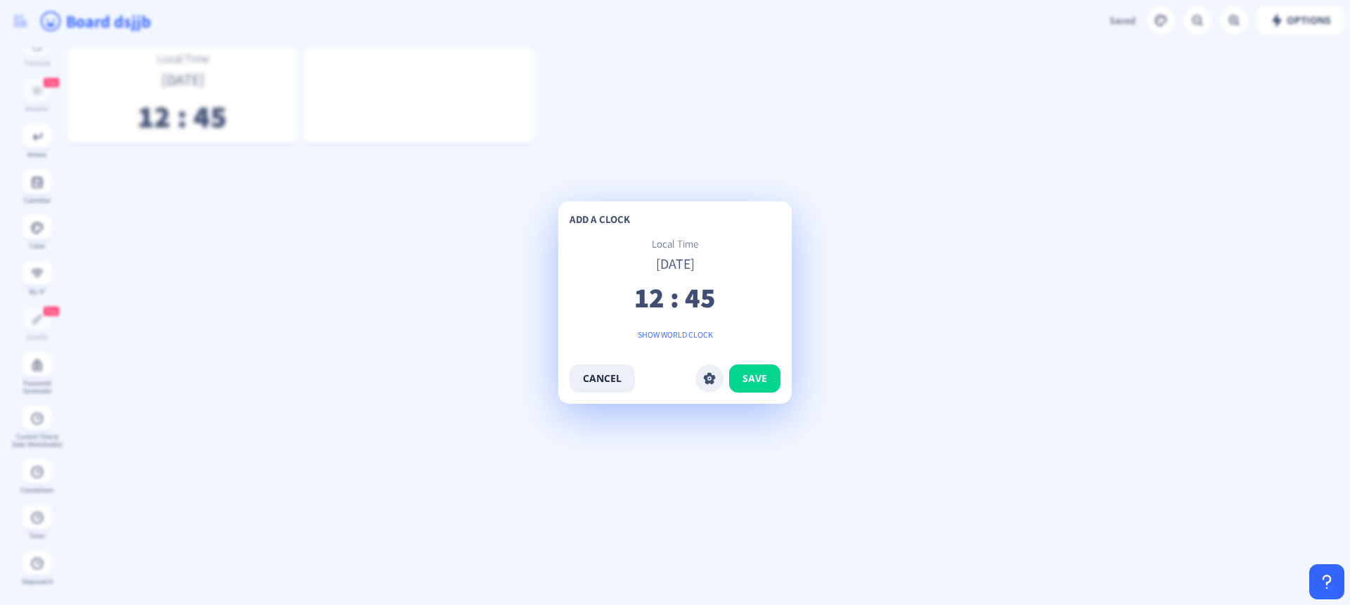
click at [671, 335] on div "show world clock" at bounding box center [675, 335] width 211 height 14
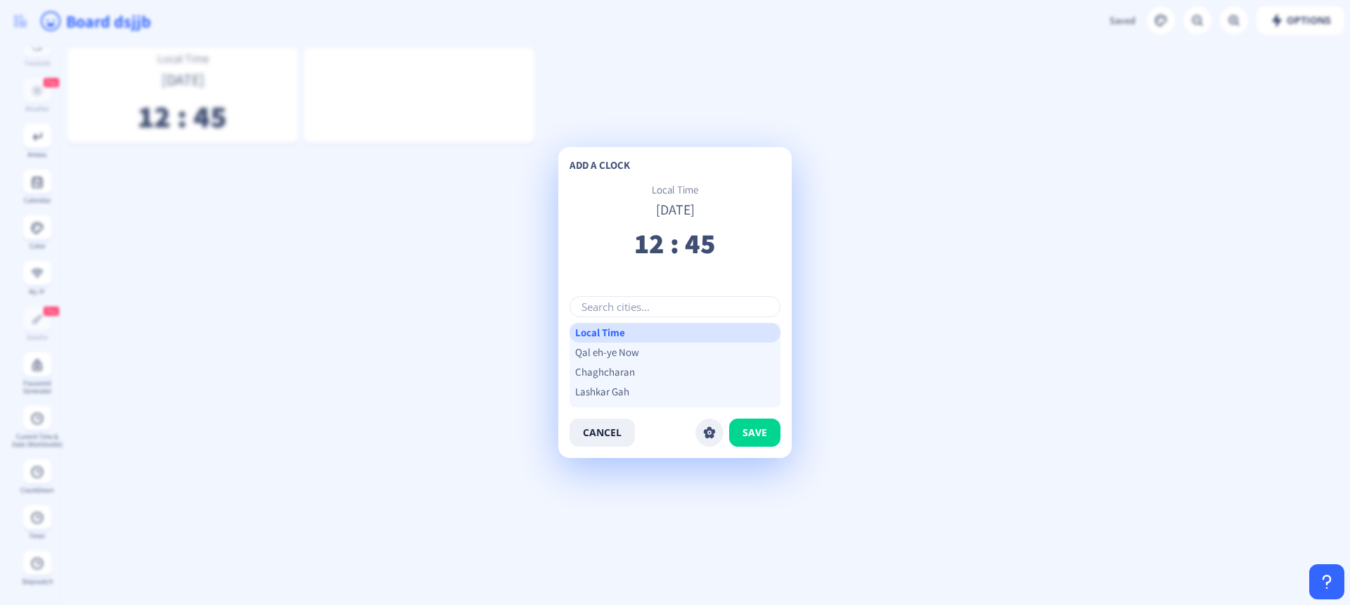
click at [672, 311] on input "text" at bounding box center [675, 306] width 211 height 21
type input "ㅕ"
type input "u"
type input "w"
type input "n"
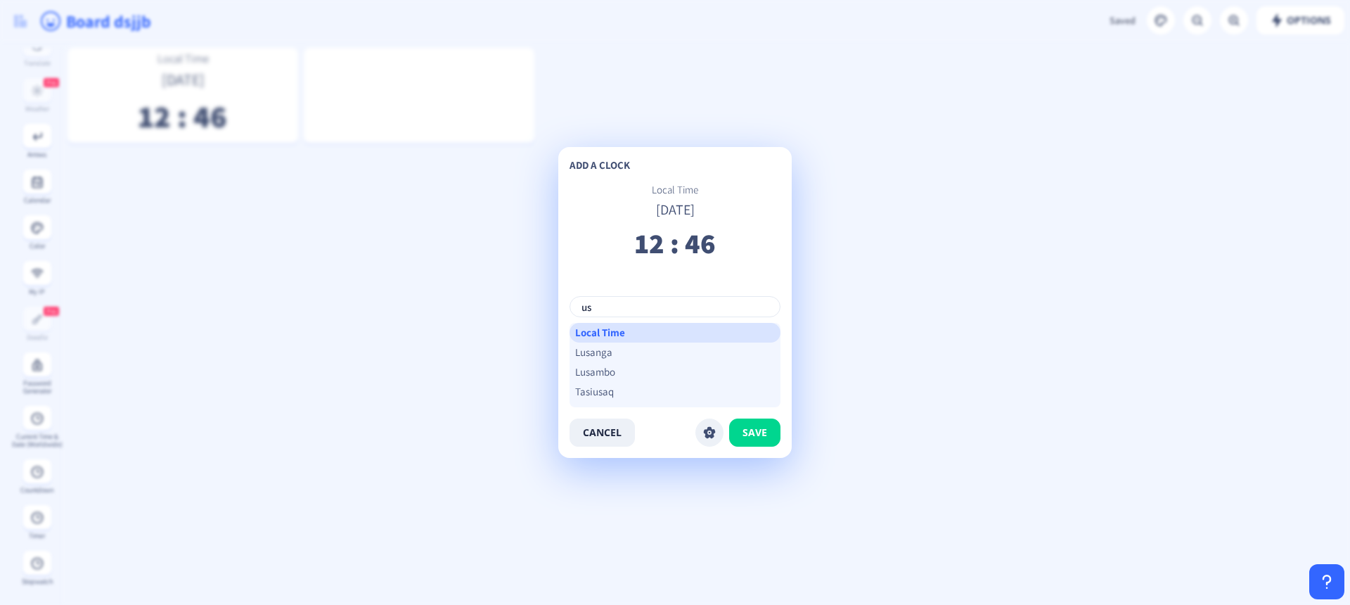
type input "u"
type input "america"
click at [621, 354] on div "Americana" at bounding box center [675, 352] width 211 height 20
click at [761, 439] on button "save" at bounding box center [754, 432] width 51 height 28
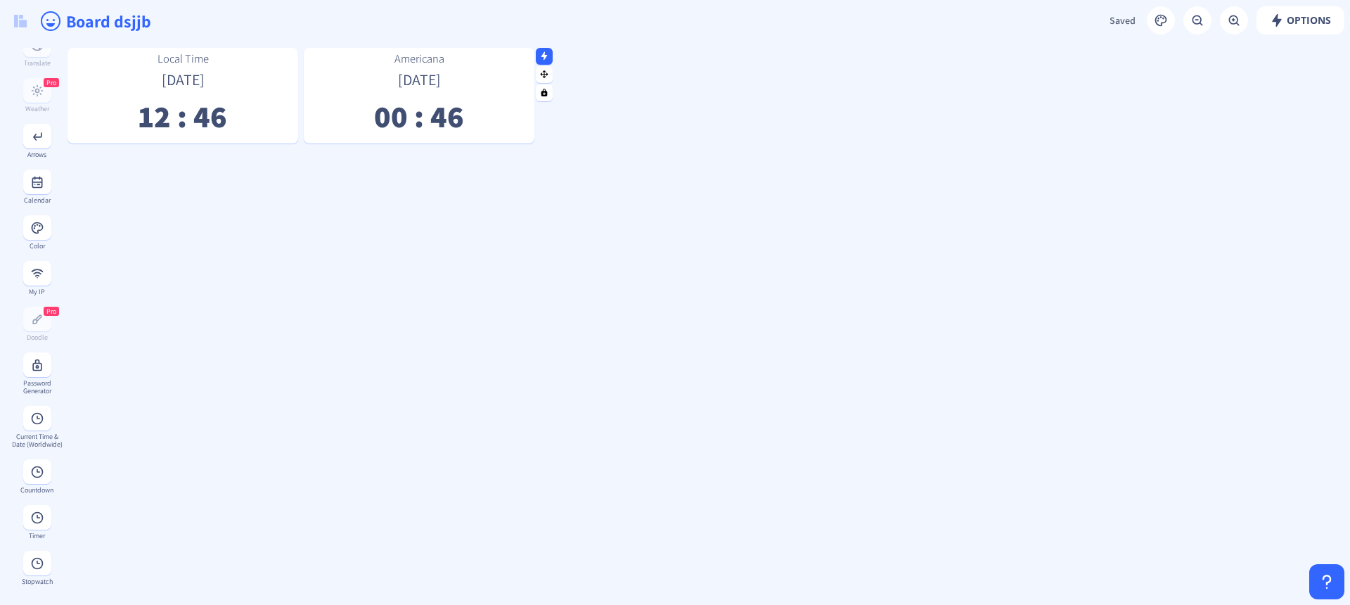
click at [443, 109] on p "00 : 46" at bounding box center [419, 120] width 231 height 23
click at [547, 53] on rect at bounding box center [544, 55] width 9 height 9
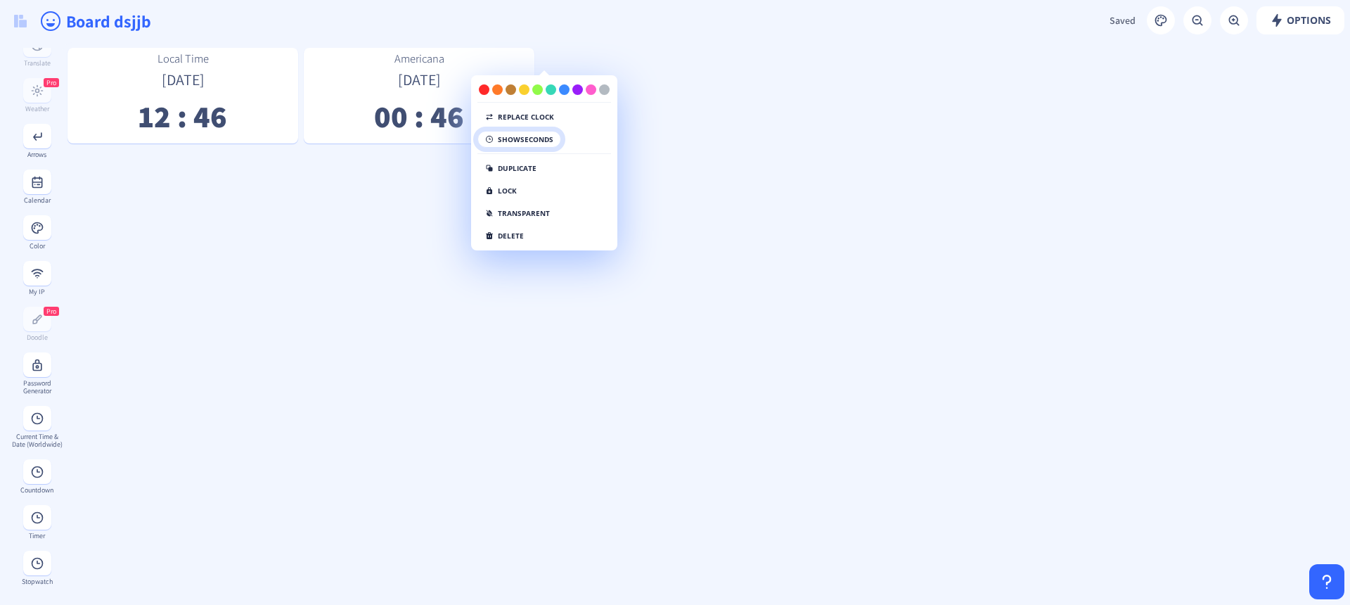
click at [536, 136] on button "show seconds" at bounding box center [519, 139] width 84 height 17
click at [534, 144] on button "hide seconds" at bounding box center [516, 139] width 78 height 17
click at [521, 114] on button "replace clock" at bounding box center [519, 116] width 84 height 17
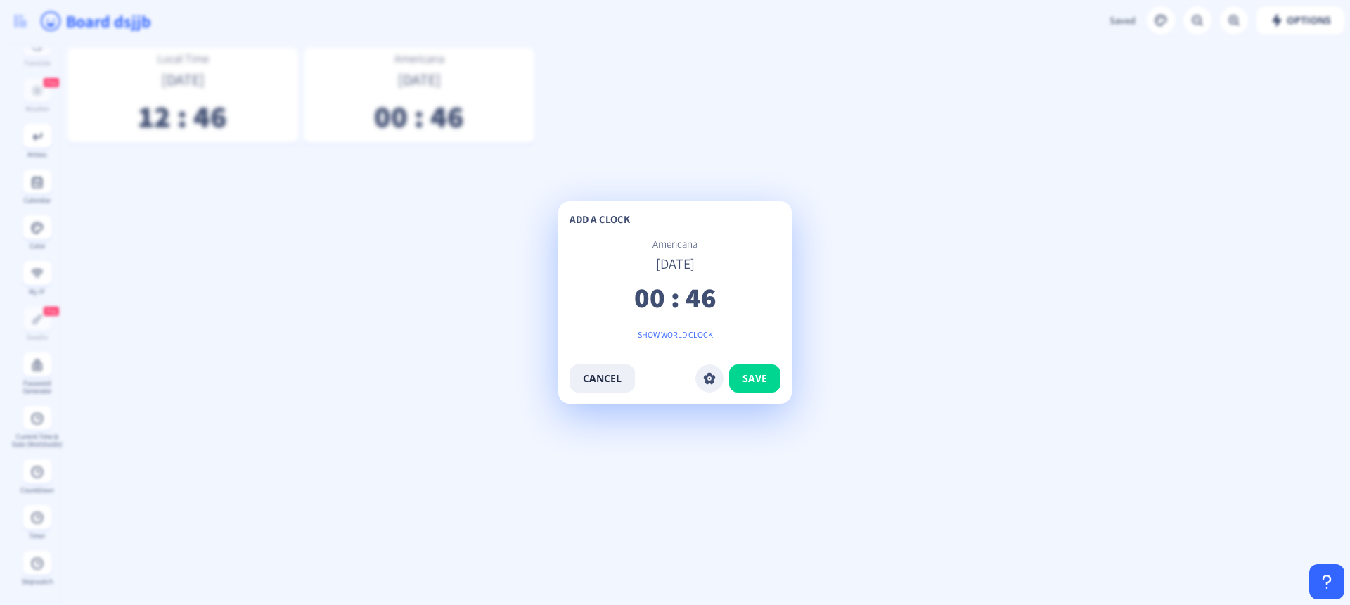
click at [684, 247] on span "Americana" at bounding box center [674, 243] width 45 height 13
click at [678, 328] on div "show world clock" at bounding box center [675, 335] width 211 height 14
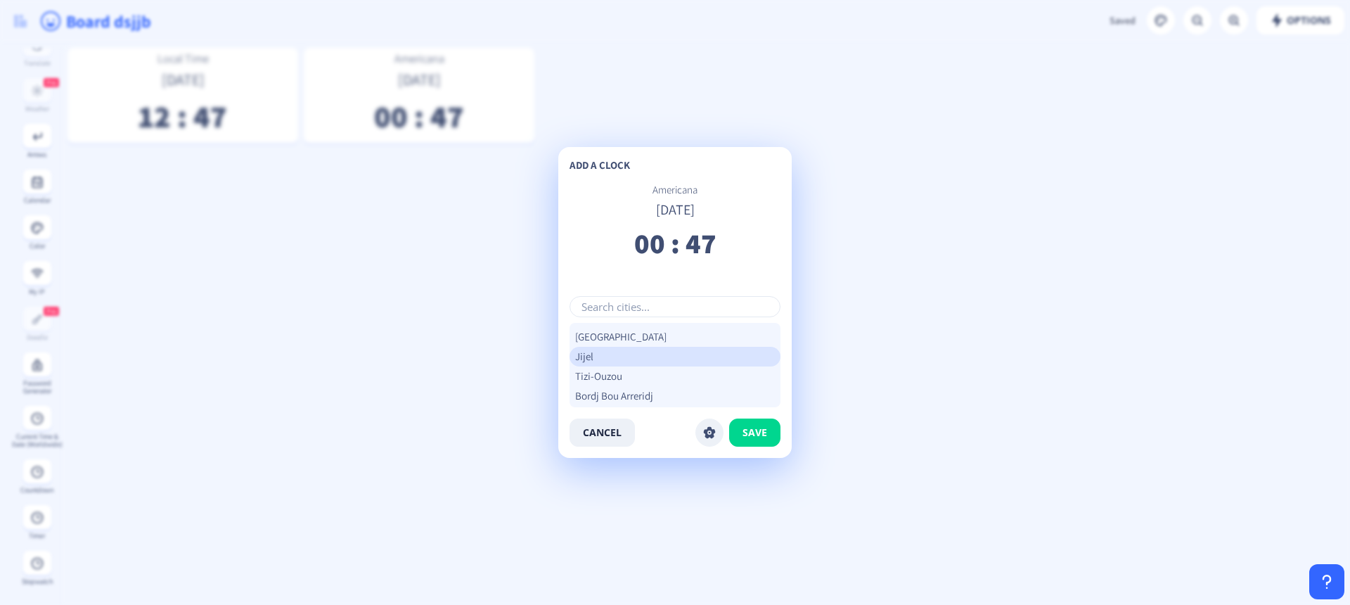
scroll to position [1854, 0]
click at [676, 349] on div "Illizi" at bounding box center [675, 349] width 211 height 20
click at [645, 382] on div "I-n-Salah" at bounding box center [675, 388] width 211 height 20
click at [714, 432] on icon at bounding box center [710, 433] width 12 height 12
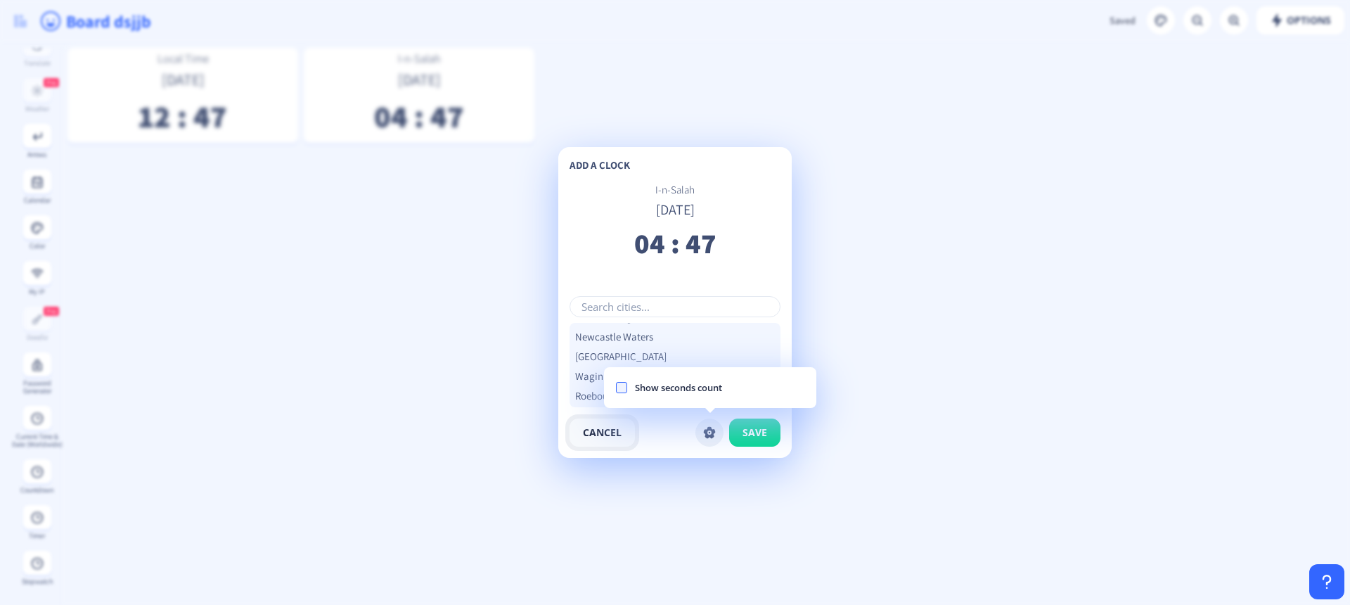
click at [612, 433] on button "cancel" at bounding box center [602, 432] width 65 height 28
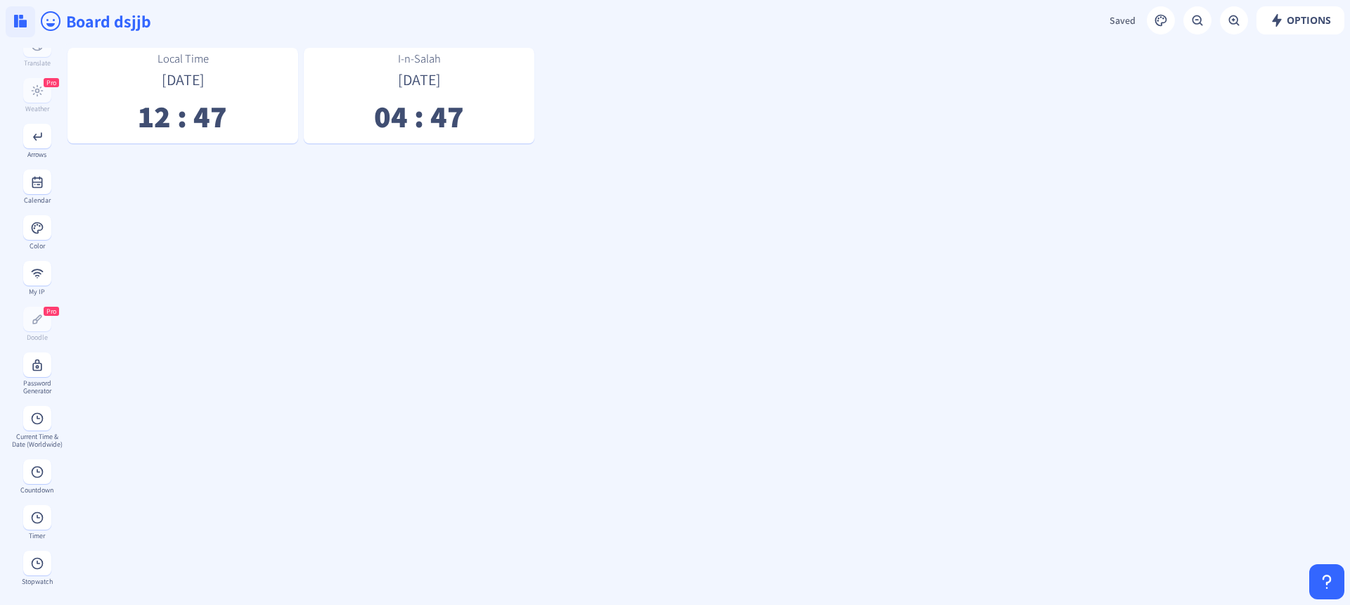
click at [14, 22] on img at bounding box center [20, 21] width 13 height 13
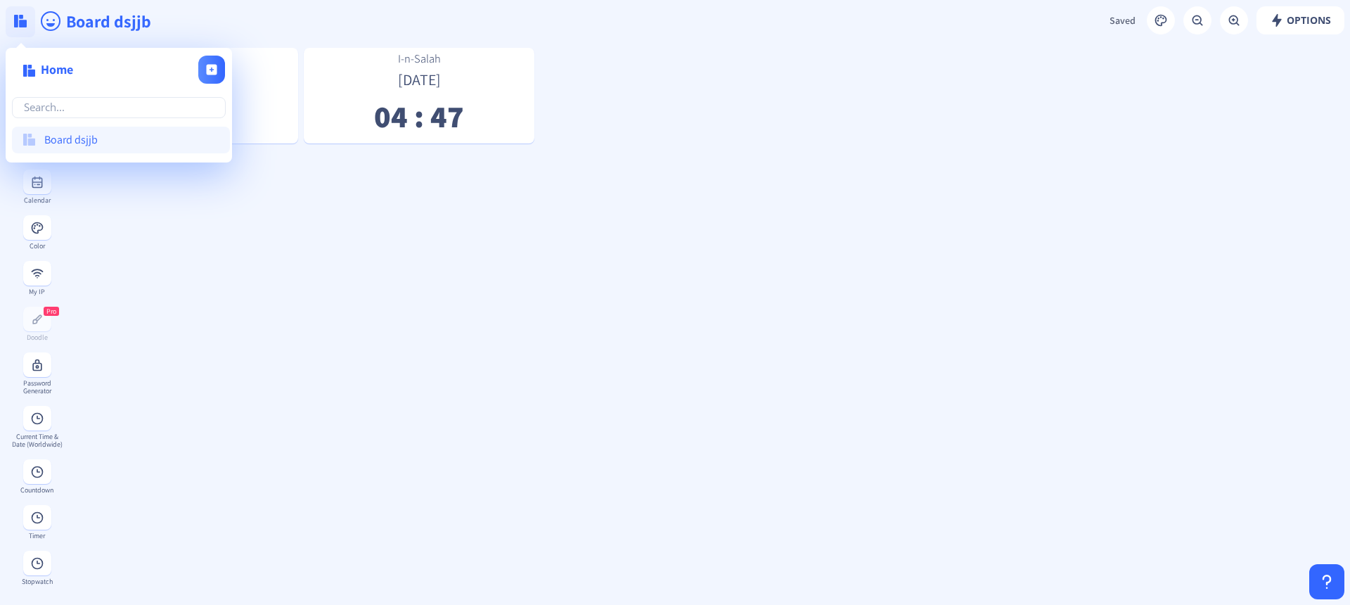
click at [14, 22] on img at bounding box center [20, 21] width 13 height 13
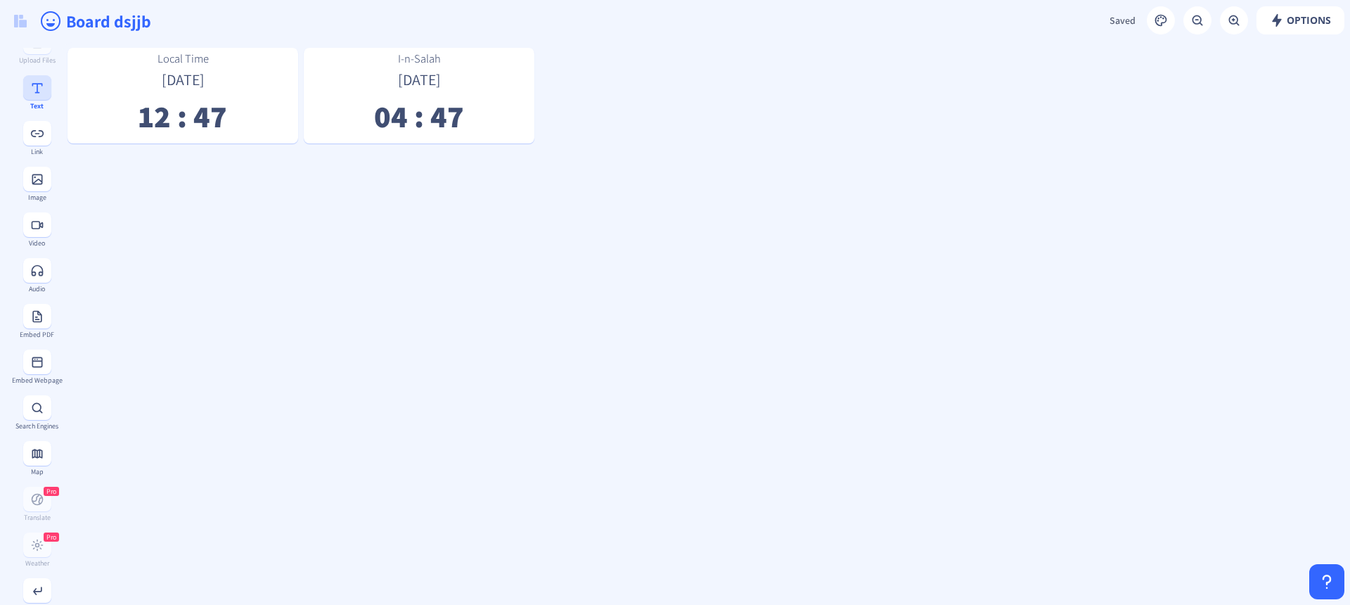
scroll to position [0, 0]
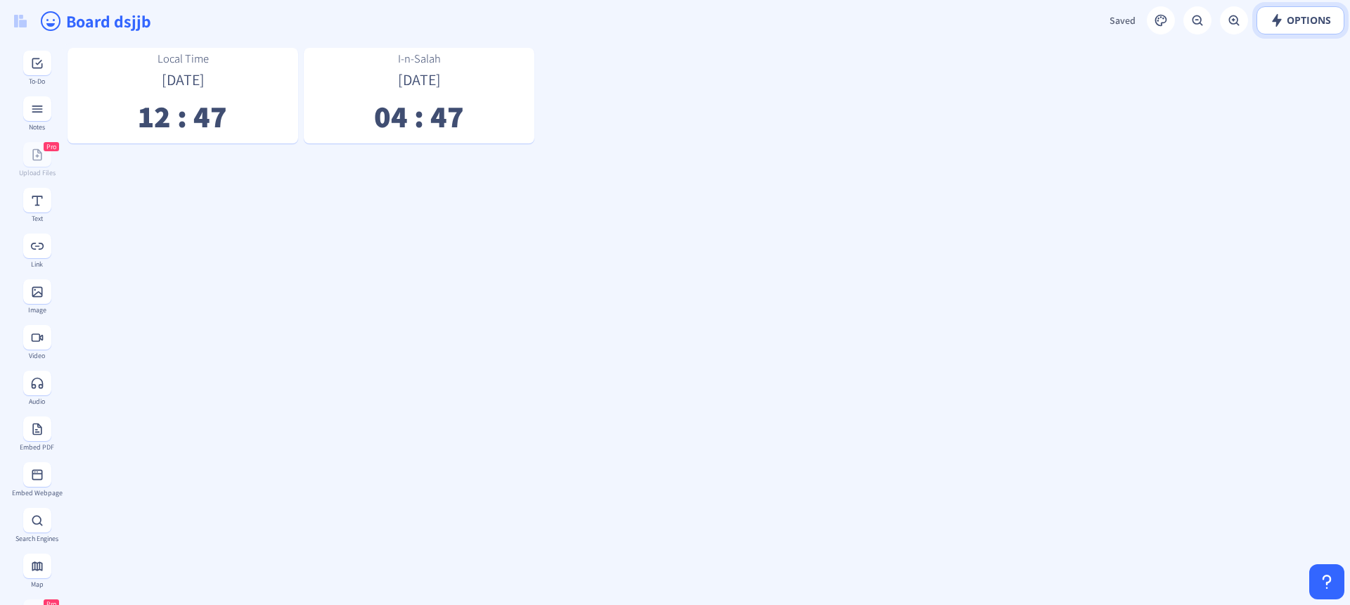
click at [1302, 25] on span "Options" at bounding box center [1300, 20] width 61 height 11
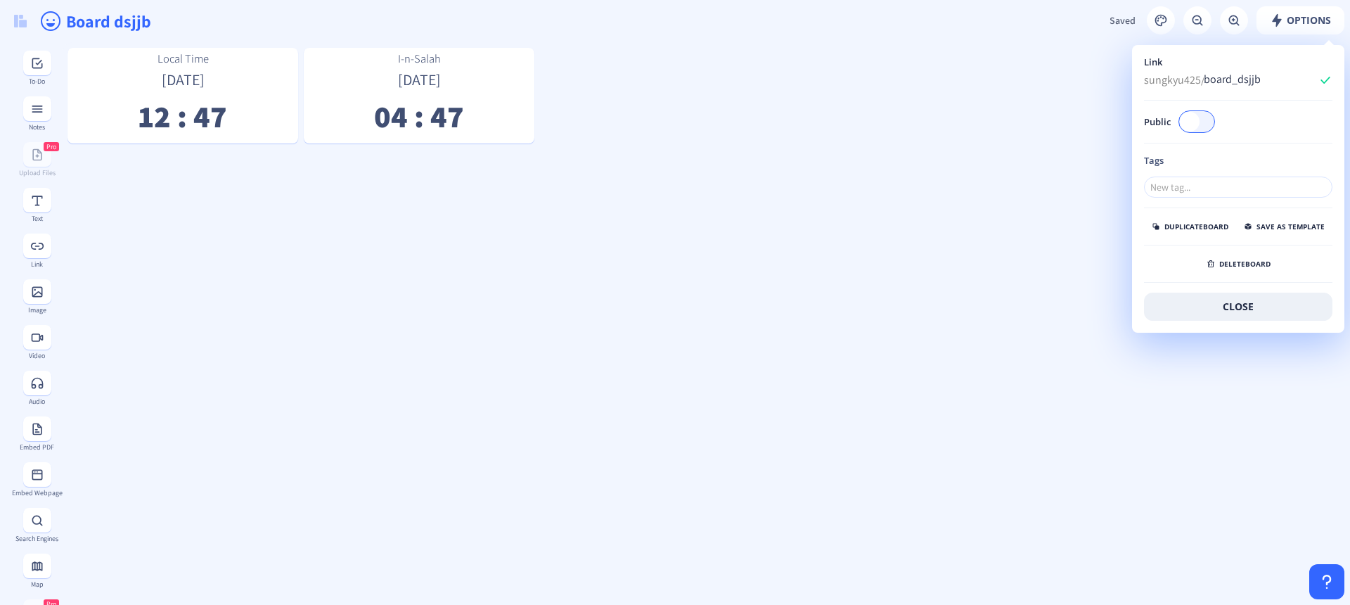
click at [1150, 21] on button at bounding box center [1161, 20] width 28 height 28
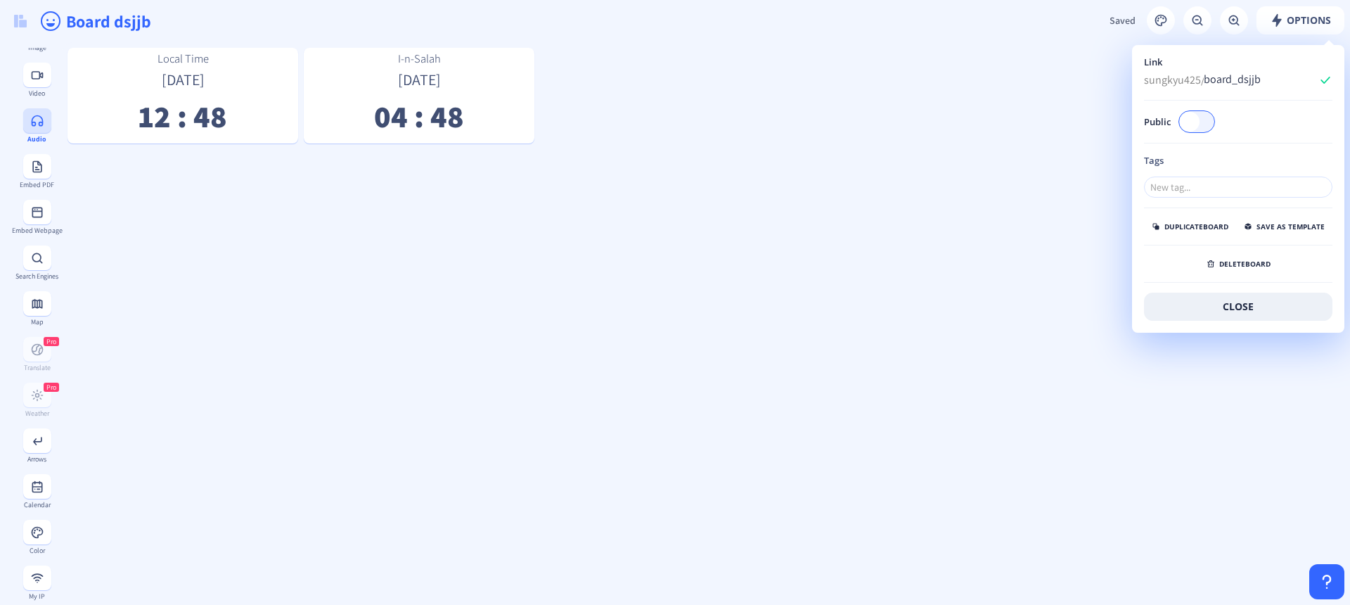
scroll to position [98, 0]
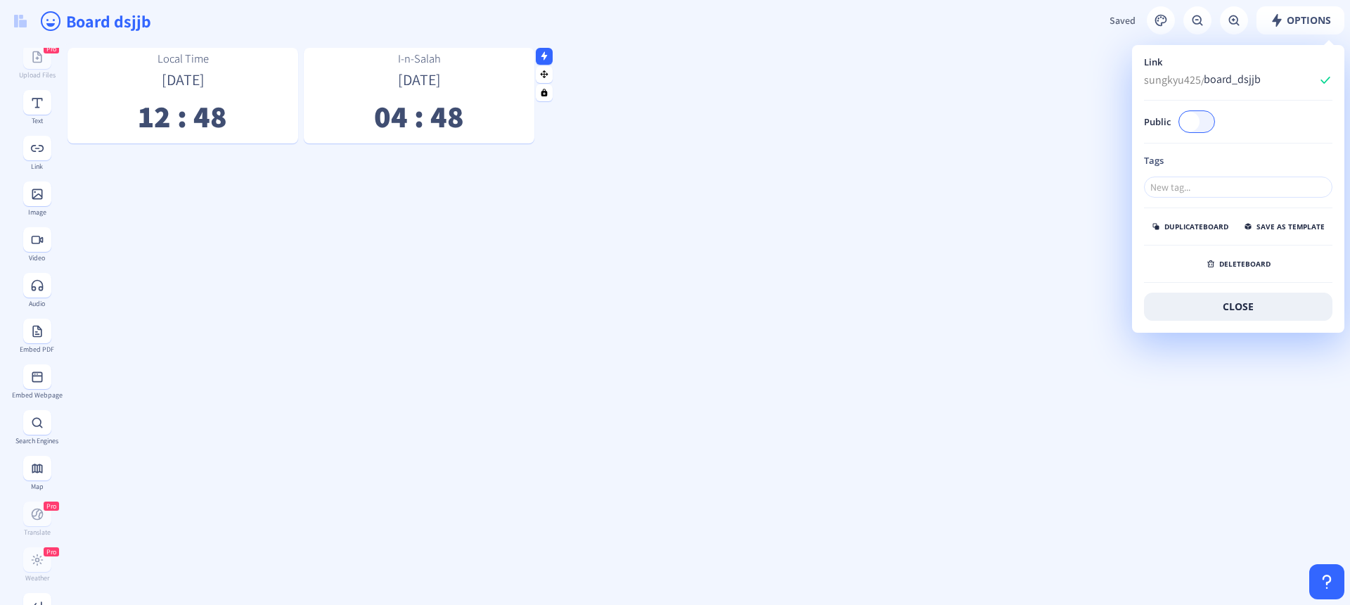
drag, startPoint x: 396, startPoint y: 246, endPoint x: 442, endPoint y: 138, distance: 117.5
click at [546, 53] on rect at bounding box center [544, 55] width 9 height 9
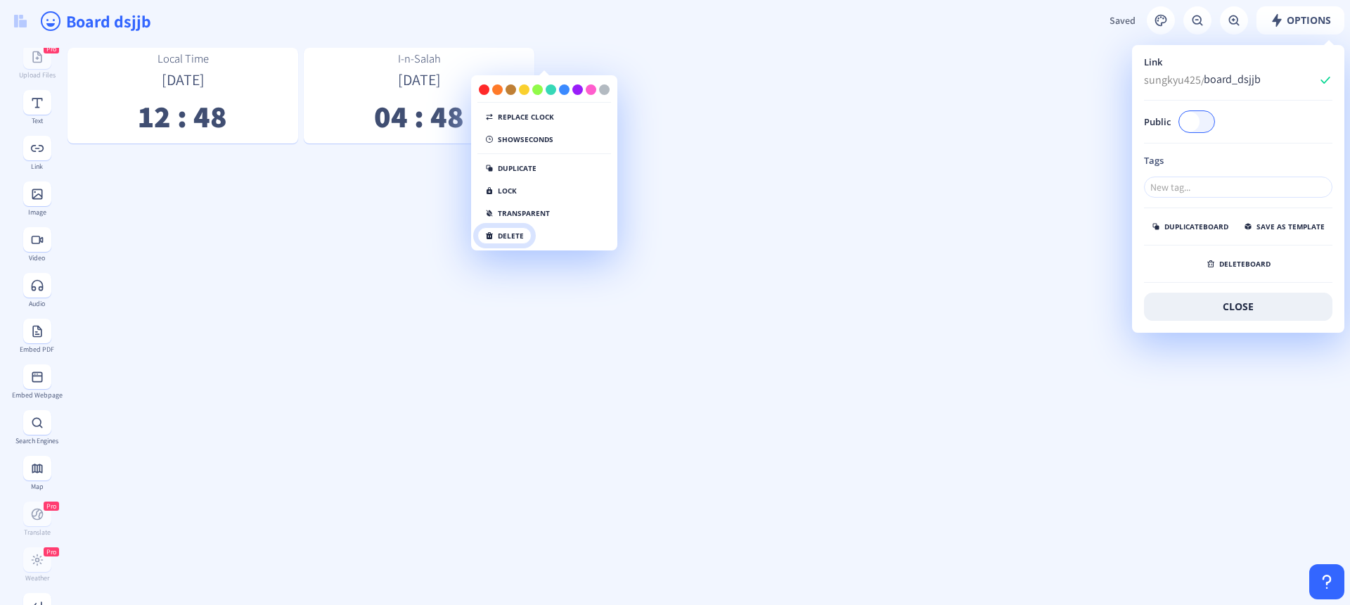
click at [517, 240] on button "delete" at bounding box center [504, 235] width 54 height 17
click at [519, 239] on button "click again" at bounding box center [513, 235] width 72 height 17
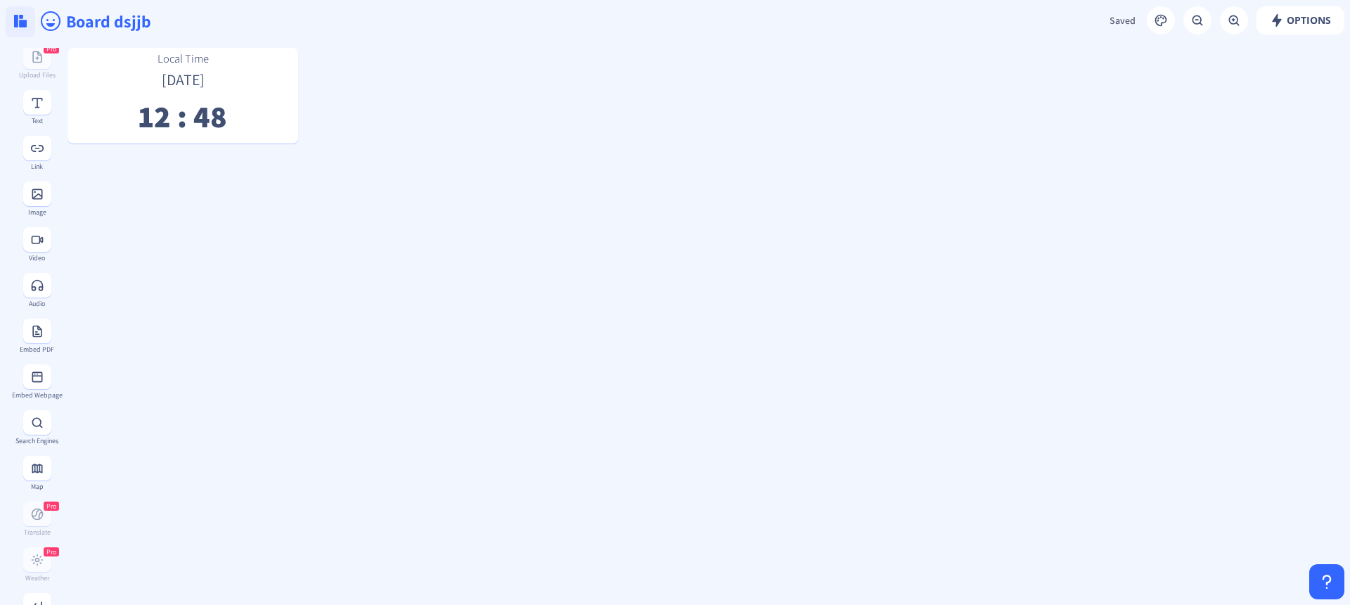
click at [24, 15] on img at bounding box center [20, 21] width 13 height 13
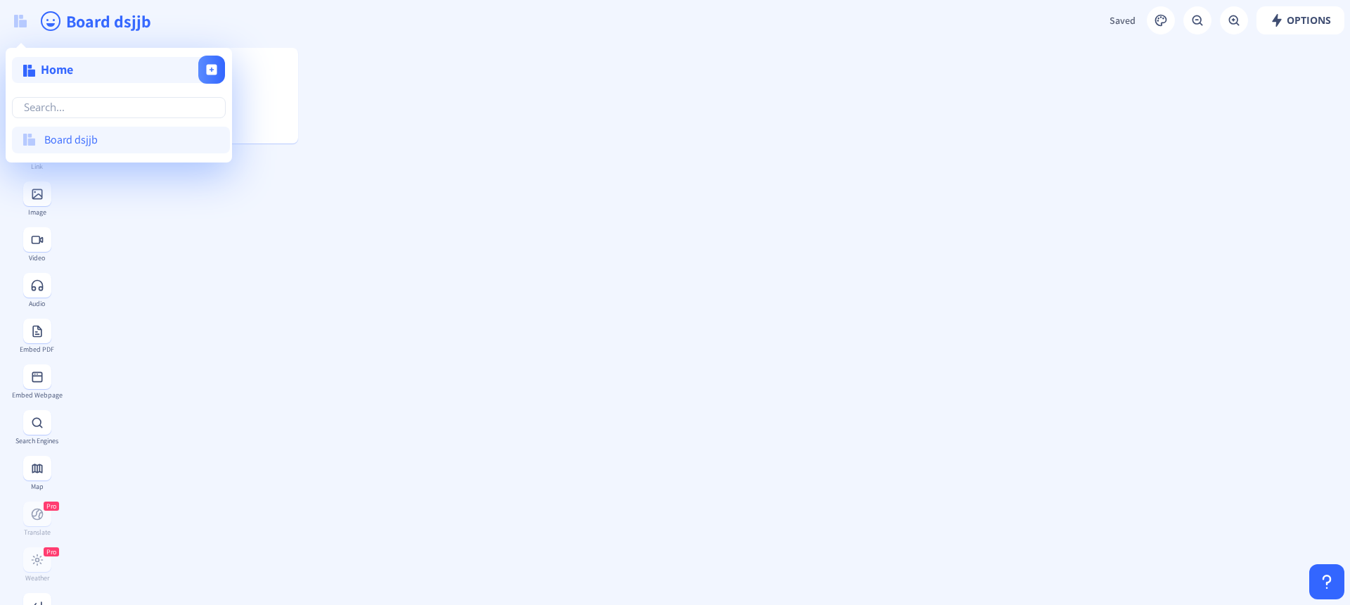
click at [66, 65] on span "Home" at bounding box center [57, 69] width 32 height 16
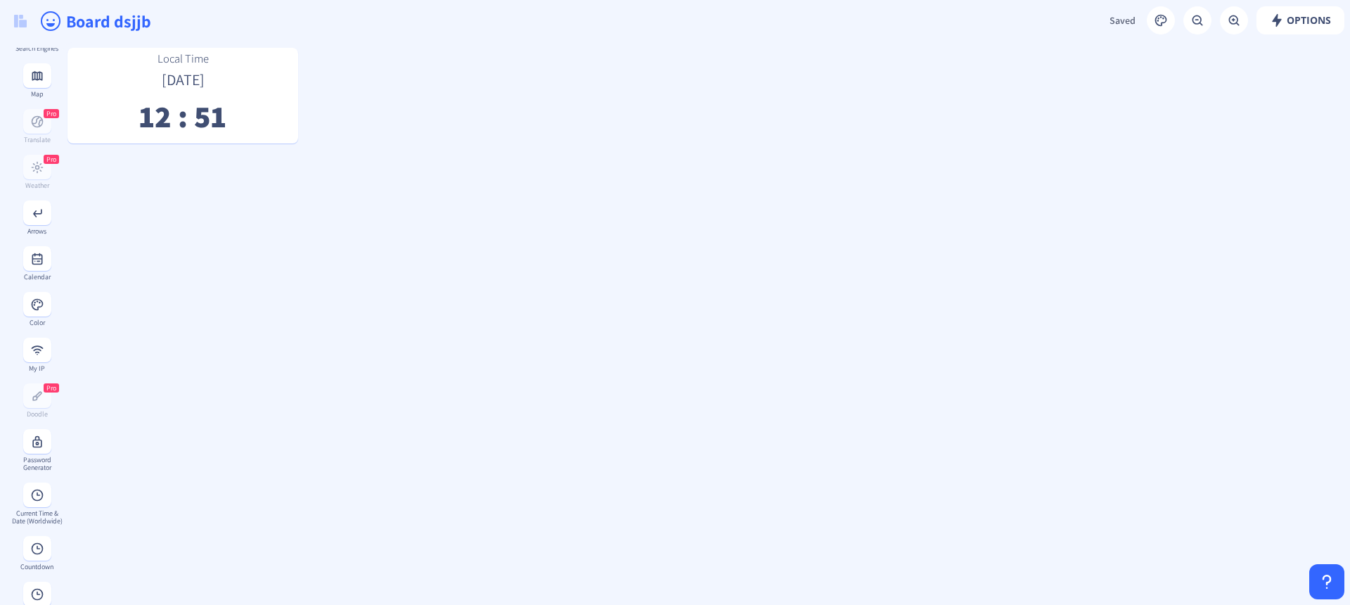
scroll to position [590, 0]
